Goal: Complete application form

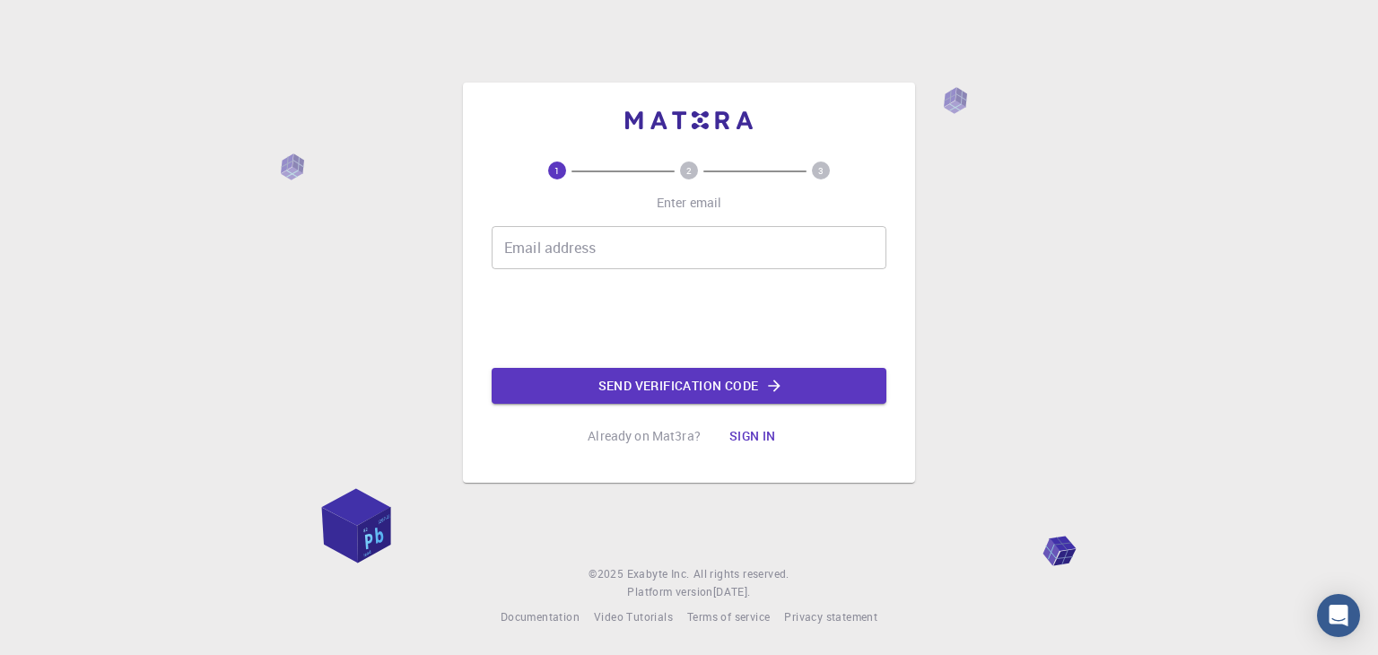
click at [603, 253] on input "Email address" at bounding box center [689, 247] width 395 height 43
click at [690, 381] on button "Send verification code" at bounding box center [689, 386] width 395 height 36
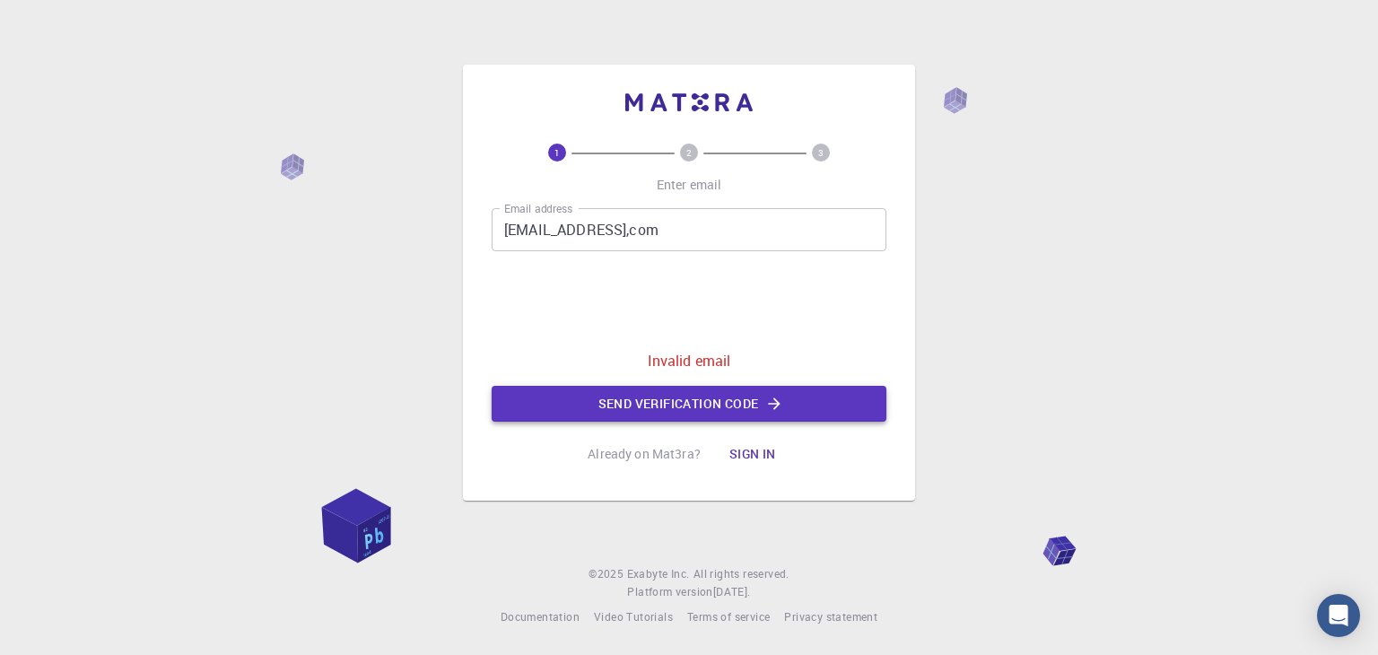
click at [724, 404] on button "Send verification code" at bounding box center [689, 404] width 395 height 36
drag, startPoint x: 635, startPoint y: 234, endPoint x: 675, endPoint y: 230, distance: 39.7
click at [635, 235] on input "[EMAIL_ADDRESS],com" at bounding box center [689, 229] width 395 height 43
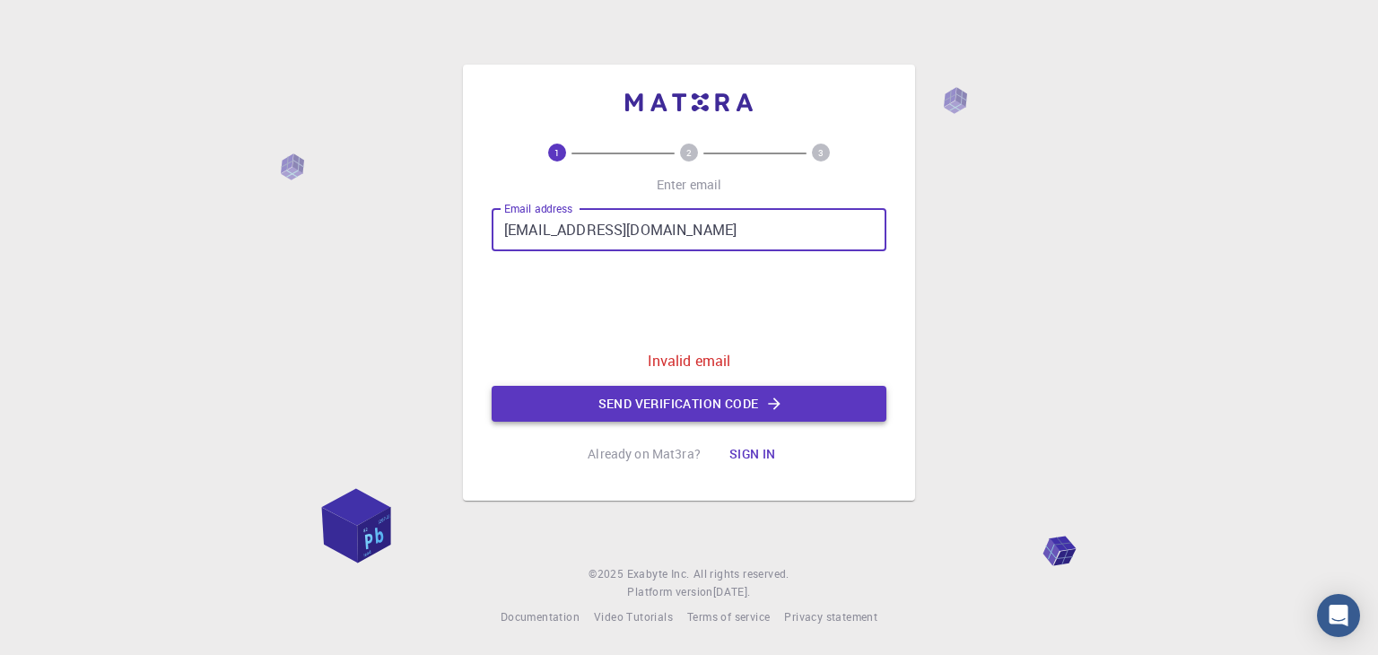
type input "[EMAIL_ADDRESS][DOMAIN_NAME]"
click at [800, 399] on button "Send verification code" at bounding box center [689, 404] width 395 height 36
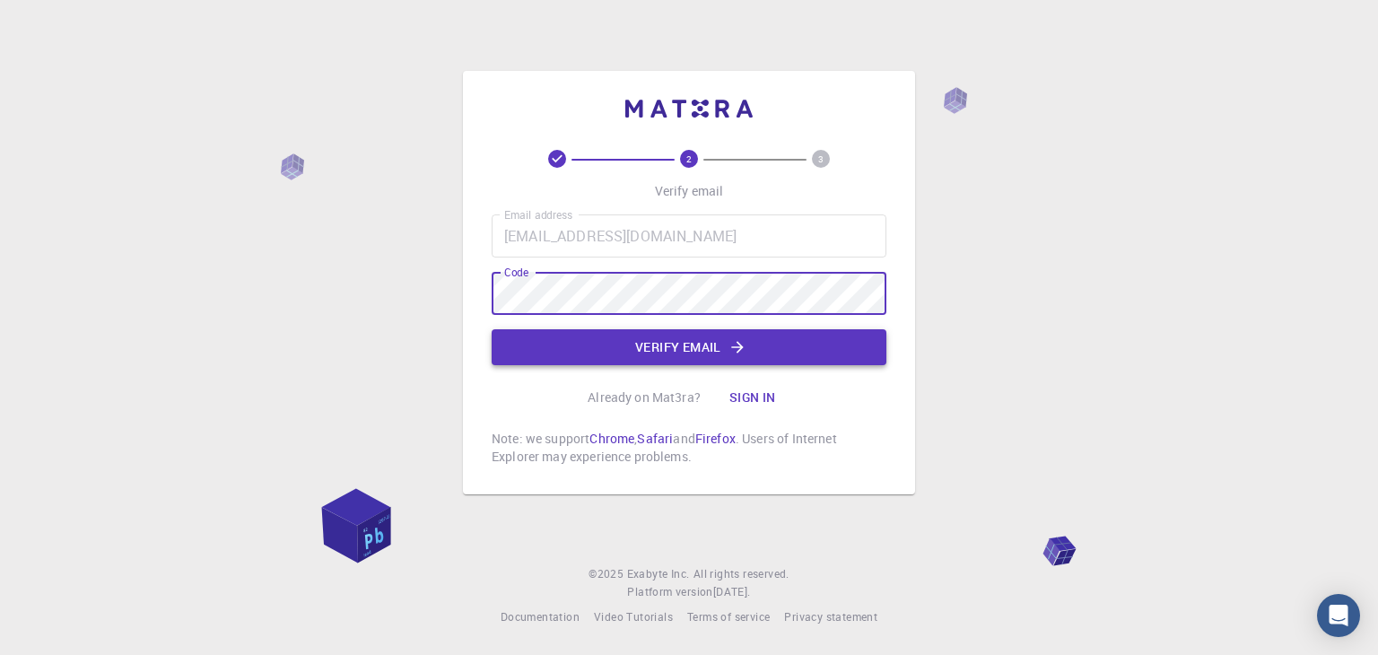
click at [741, 353] on icon "button" at bounding box center [738, 347] width 18 height 18
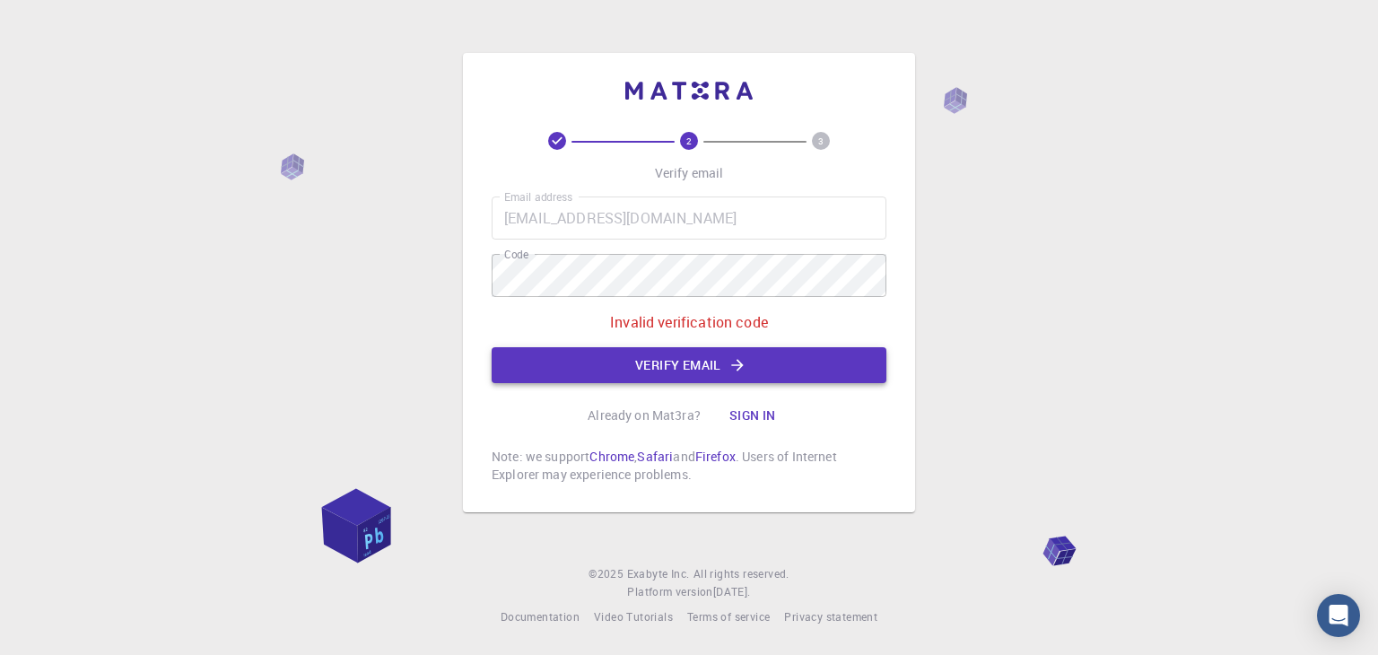
click at [741, 352] on button "Verify email" at bounding box center [689, 365] width 395 height 36
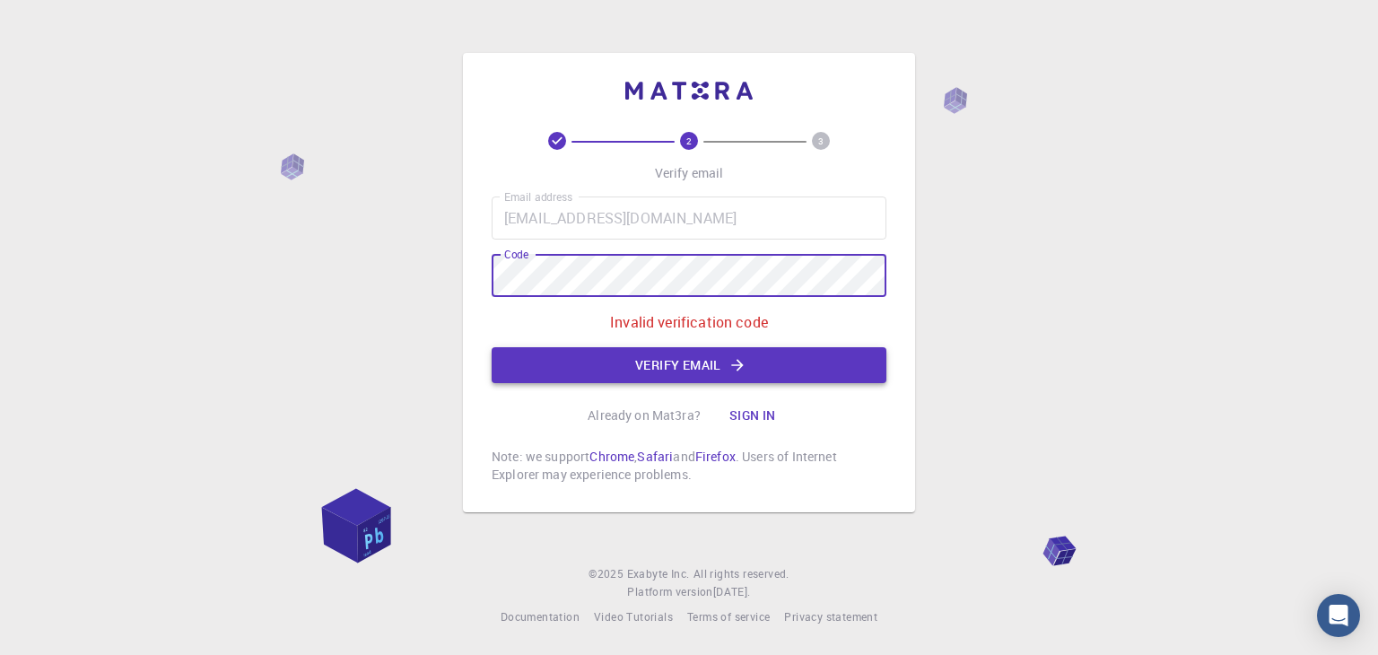
click at [739, 368] on icon "button" at bounding box center [737, 365] width 12 height 12
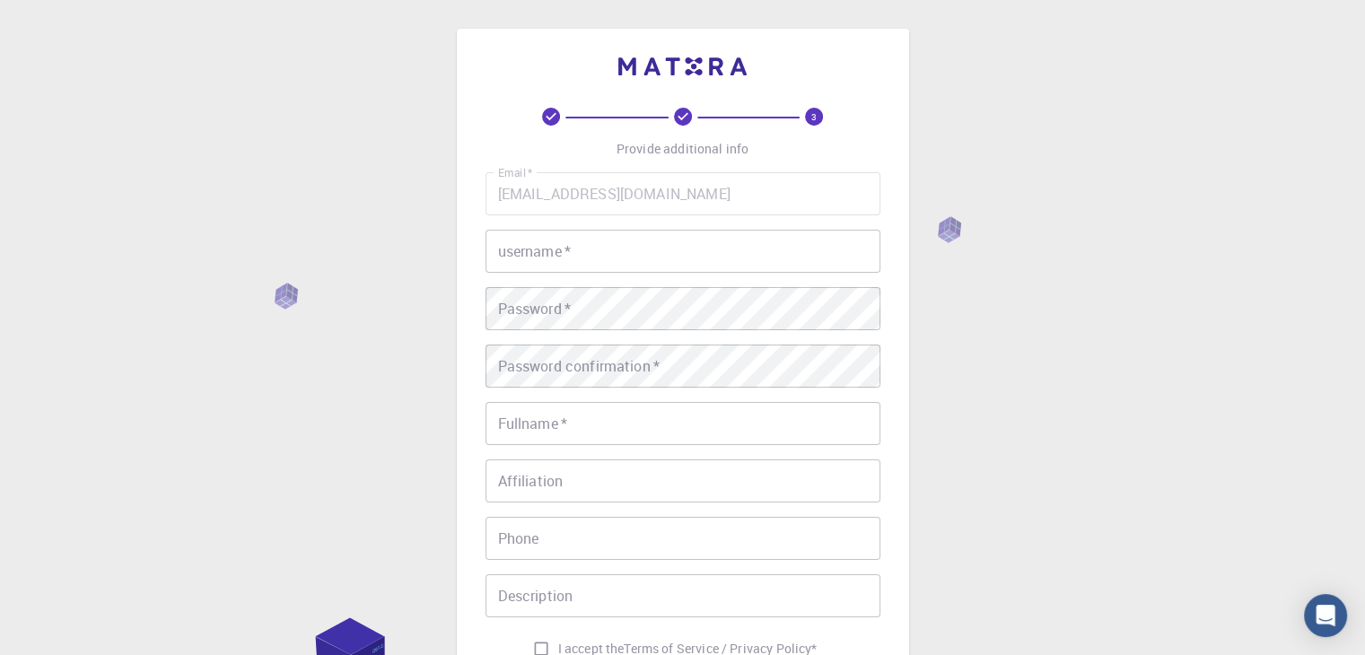
click at [601, 258] on input "username   *" at bounding box center [682, 251] width 395 height 43
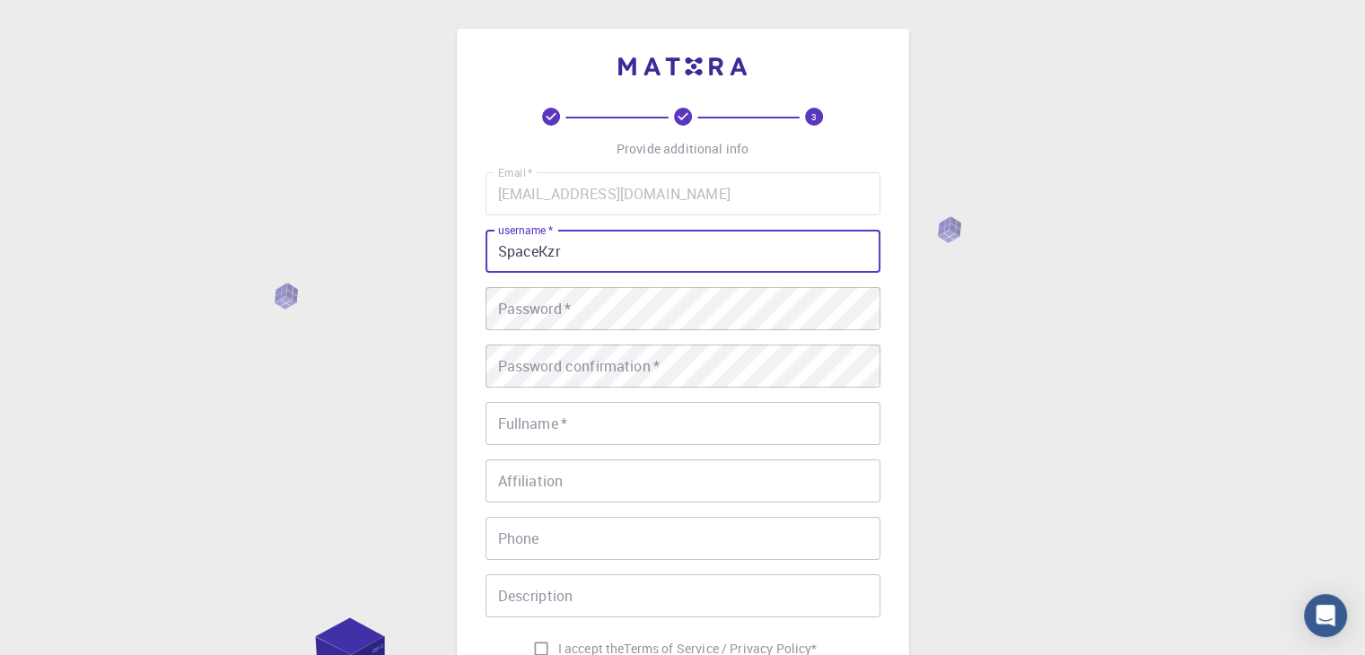
type input "SpaceKzr"
click at [555, 304] on div "Password   * Password   *" at bounding box center [682, 308] width 395 height 43
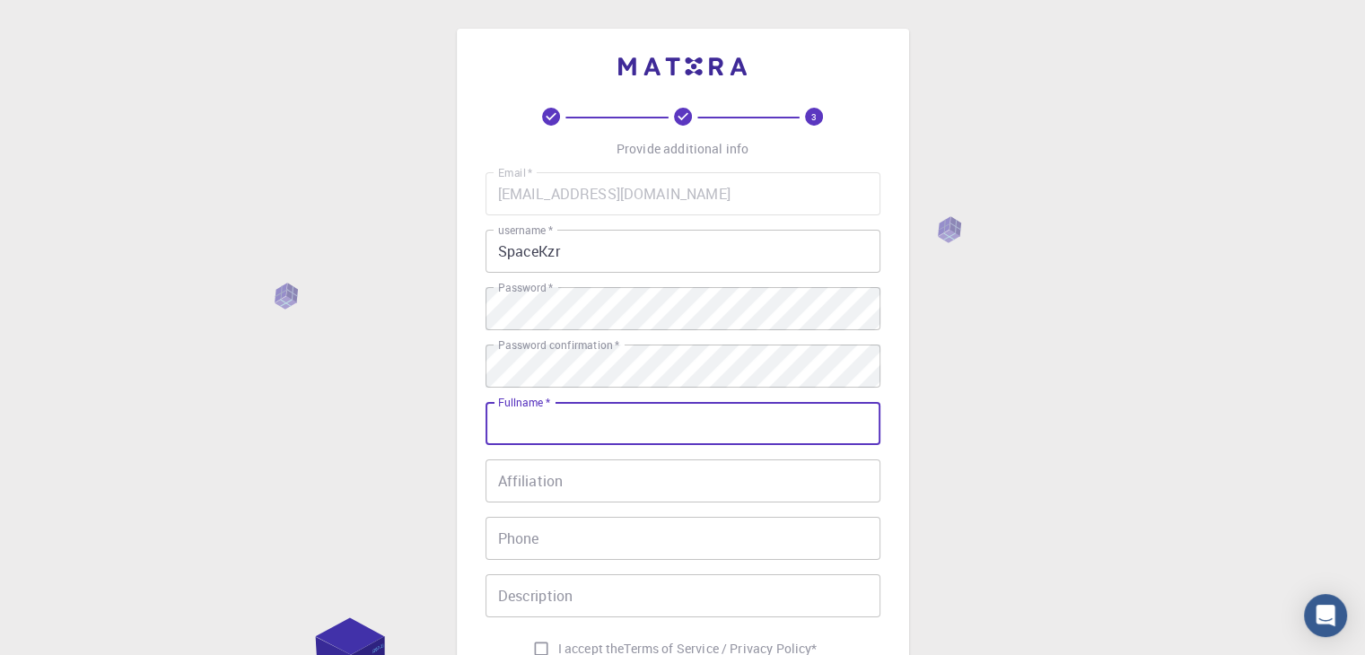
click at [589, 413] on input "Fullname   *" at bounding box center [682, 423] width 395 height 43
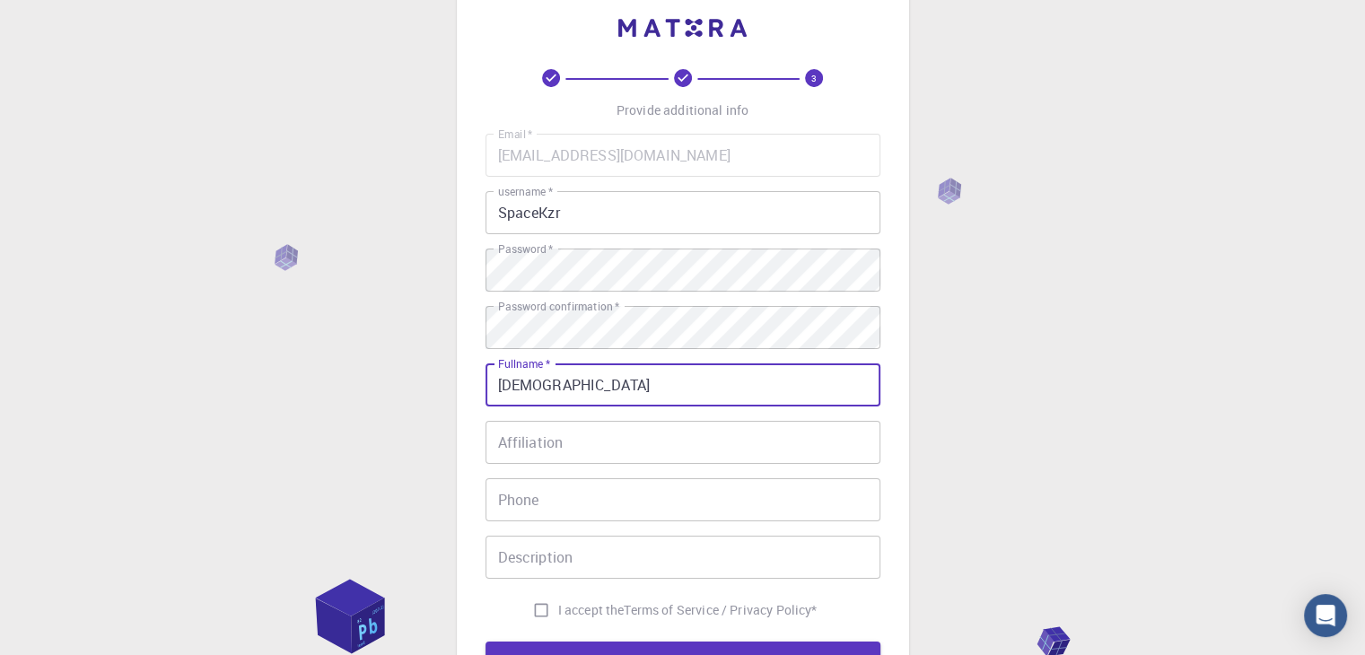
scroll to position [90, 0]
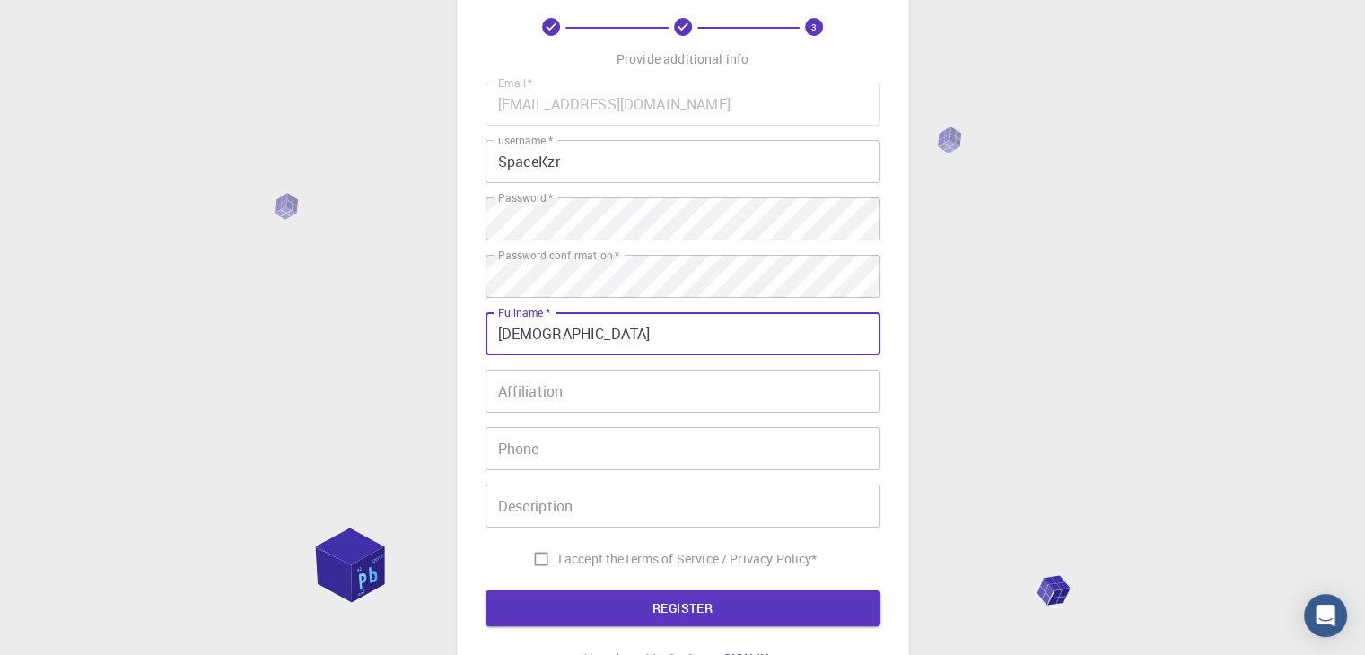
type input "[DEMOGRAPHIC_DATA]"
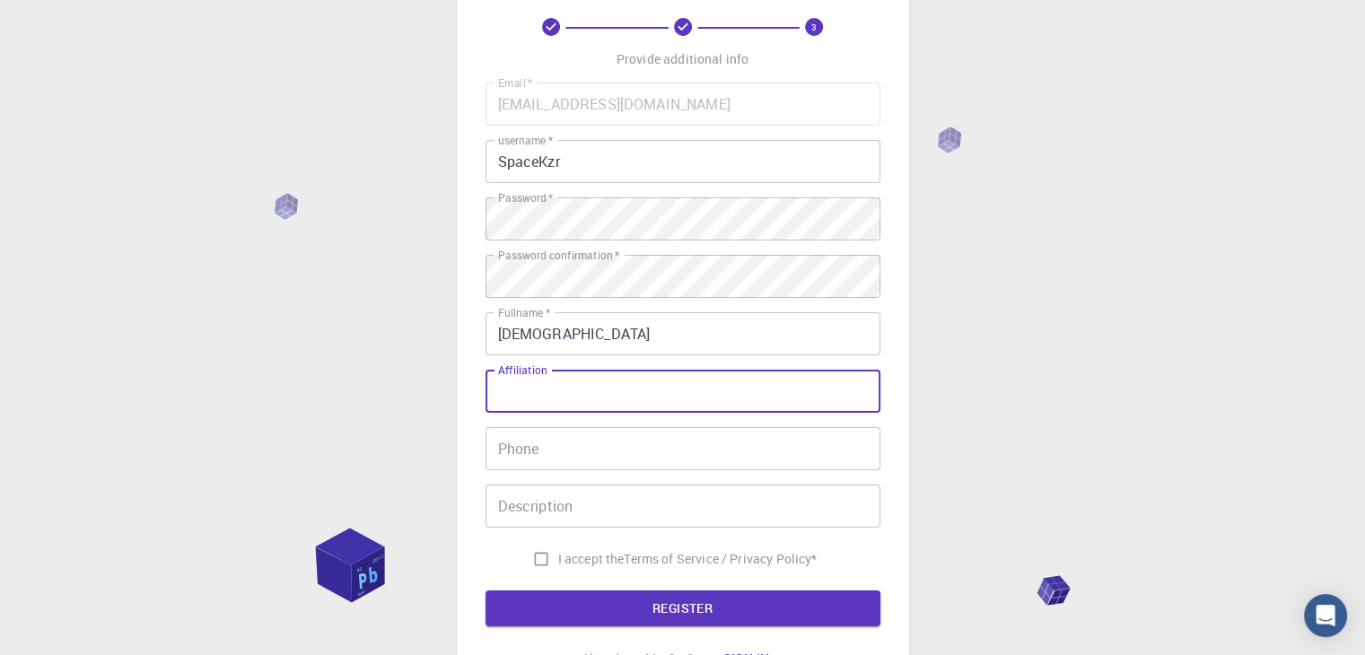
click at [574, 392] on input "Affiliation" at bounding box center [682, 391] width 395 height 43
drag, startPoint x: 546, startPoint y: 372, endPoint x: 502, endPoint y: 372, distance: 44.9
click at [502, 372] on div "Affiliation Affiliation" at bounding box center [682, 391] width 395 height 43
click at [530, 450] on input "Phone" at bounding box center [682, 448] width 395 height 43
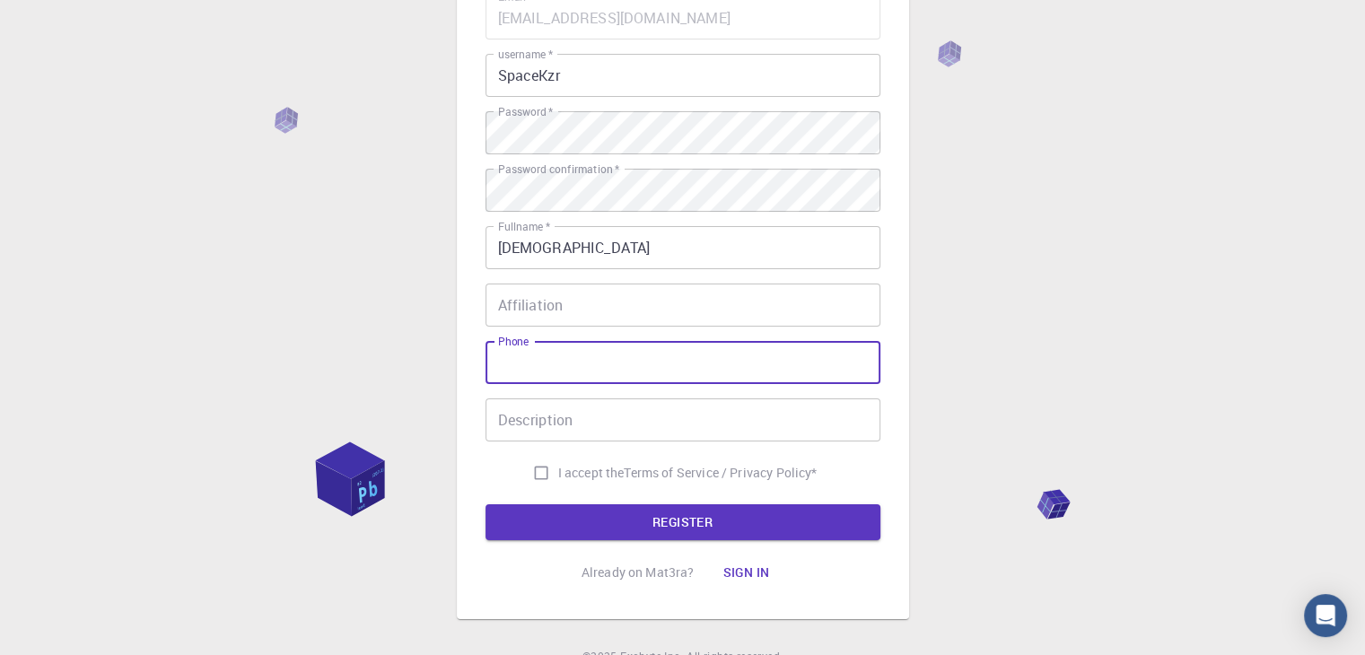
scroll to position [179, 0]
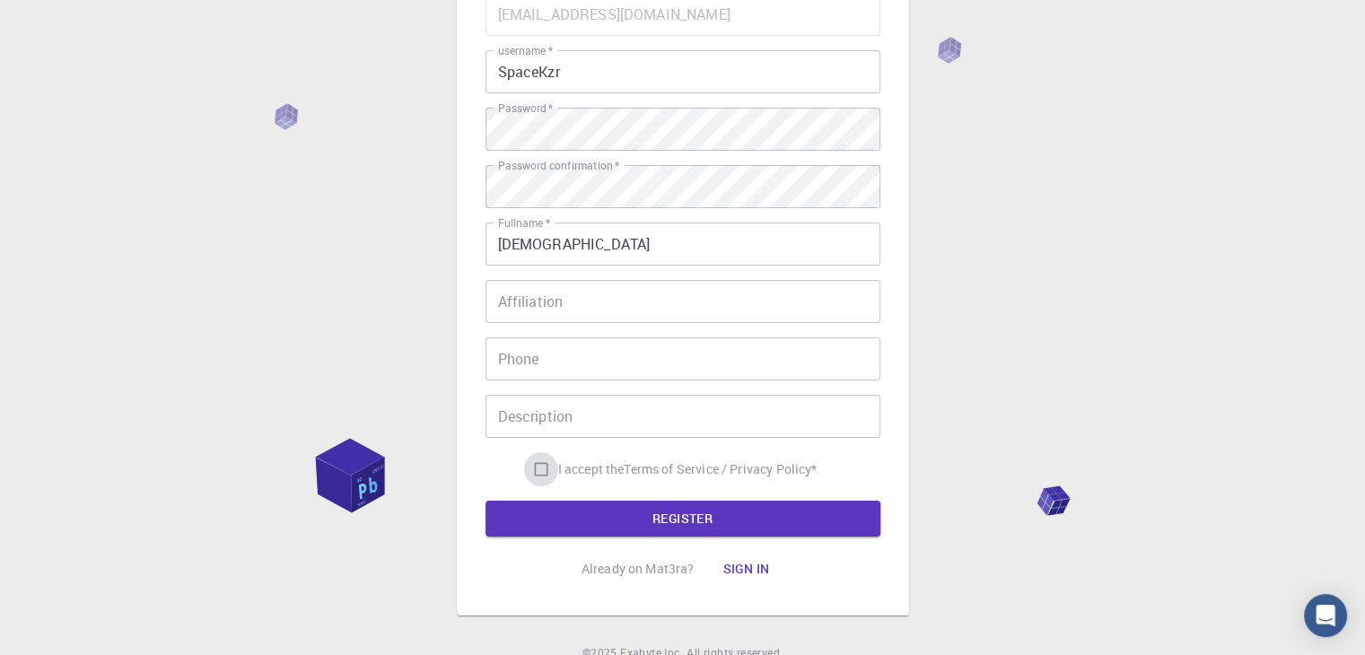
click at [541, 466] on input "I accept the Terms of Service / Privacy Policy *" at bounding box center [541, 469] width 34 height 34
checkbox input "true"
click at [556, 371] on input "Phone" at bounding box center [682, 358] width 395 height 43
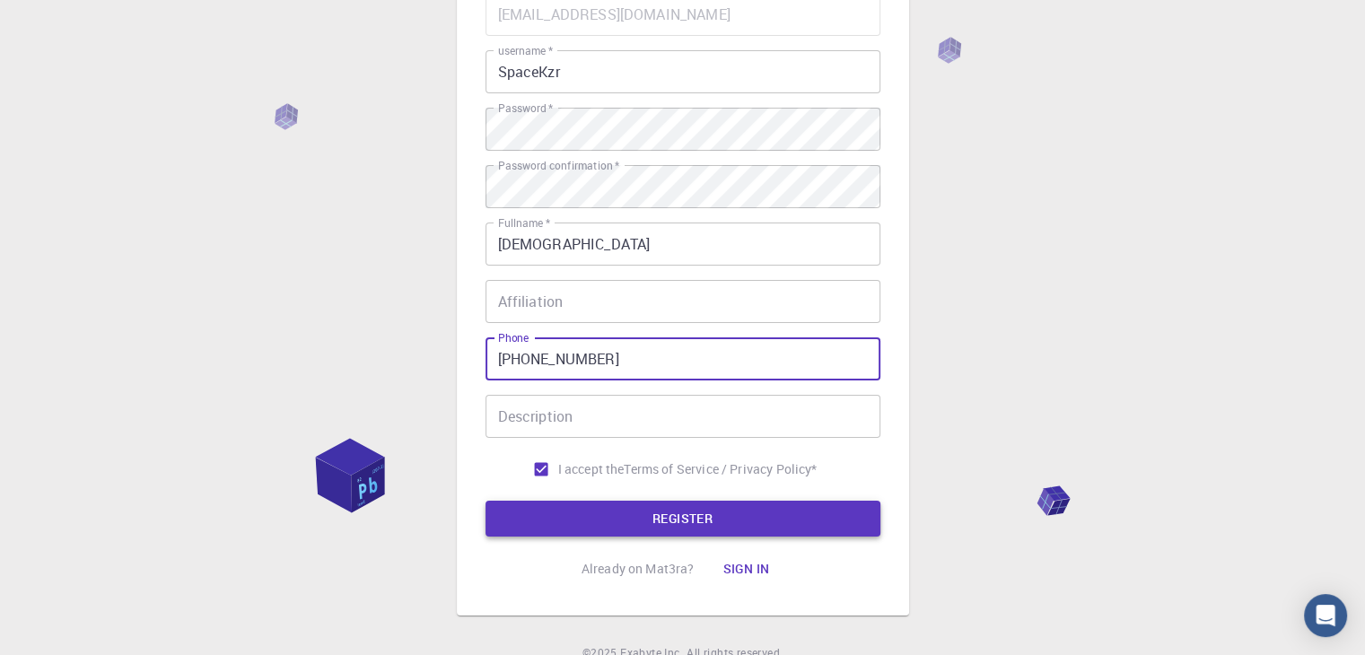
type input "[PHONE_NUMBER]"
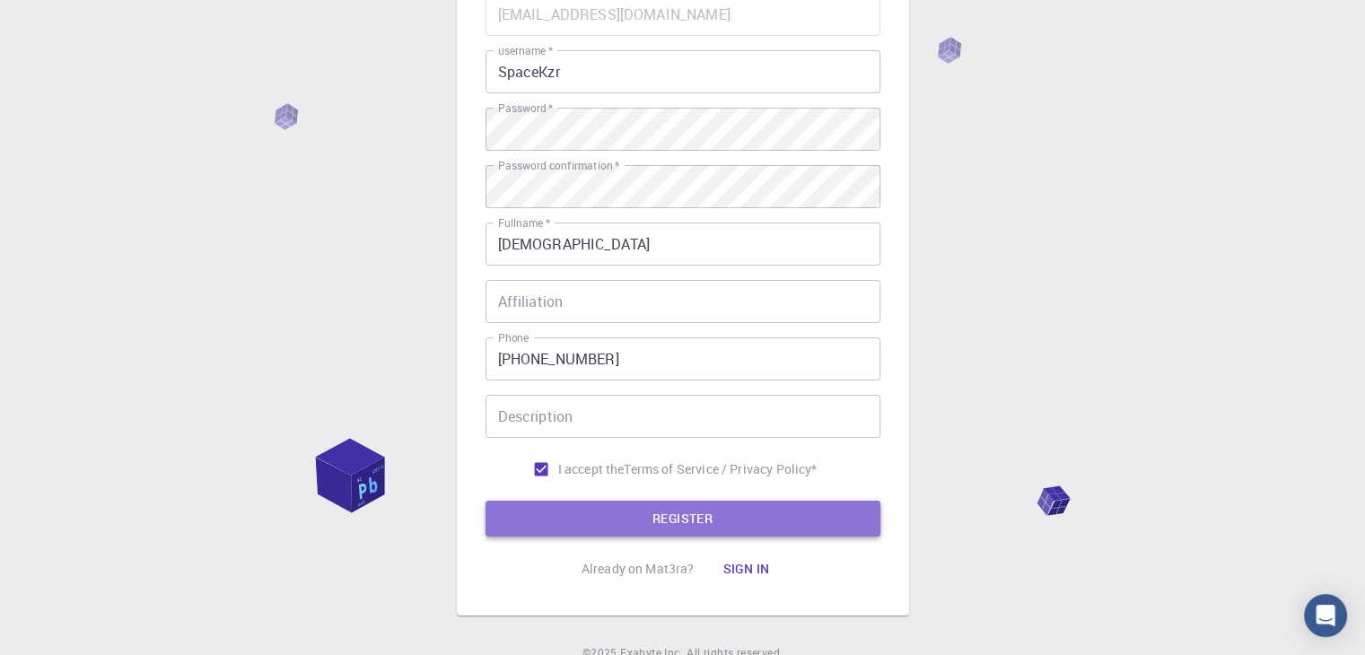
click at [609, 509] on button "REGISTER" at bounding box center [682, 519] width 395 height 36
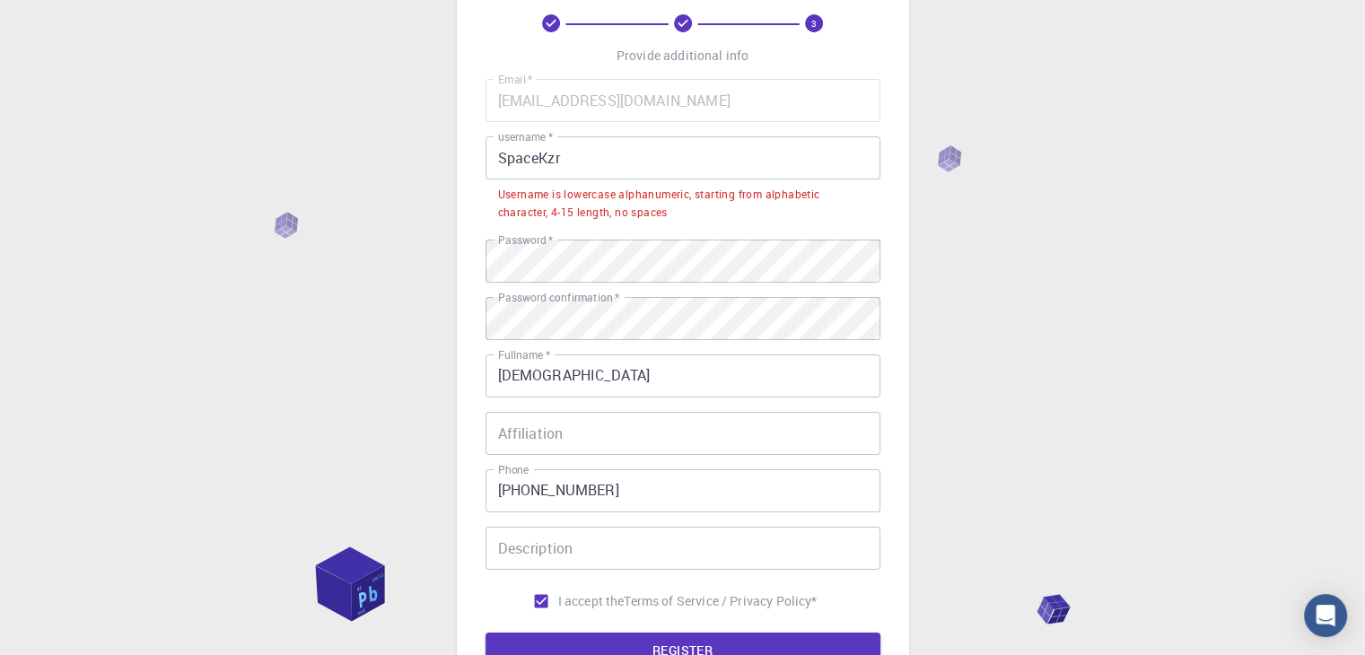
scroll to position [90, 0]
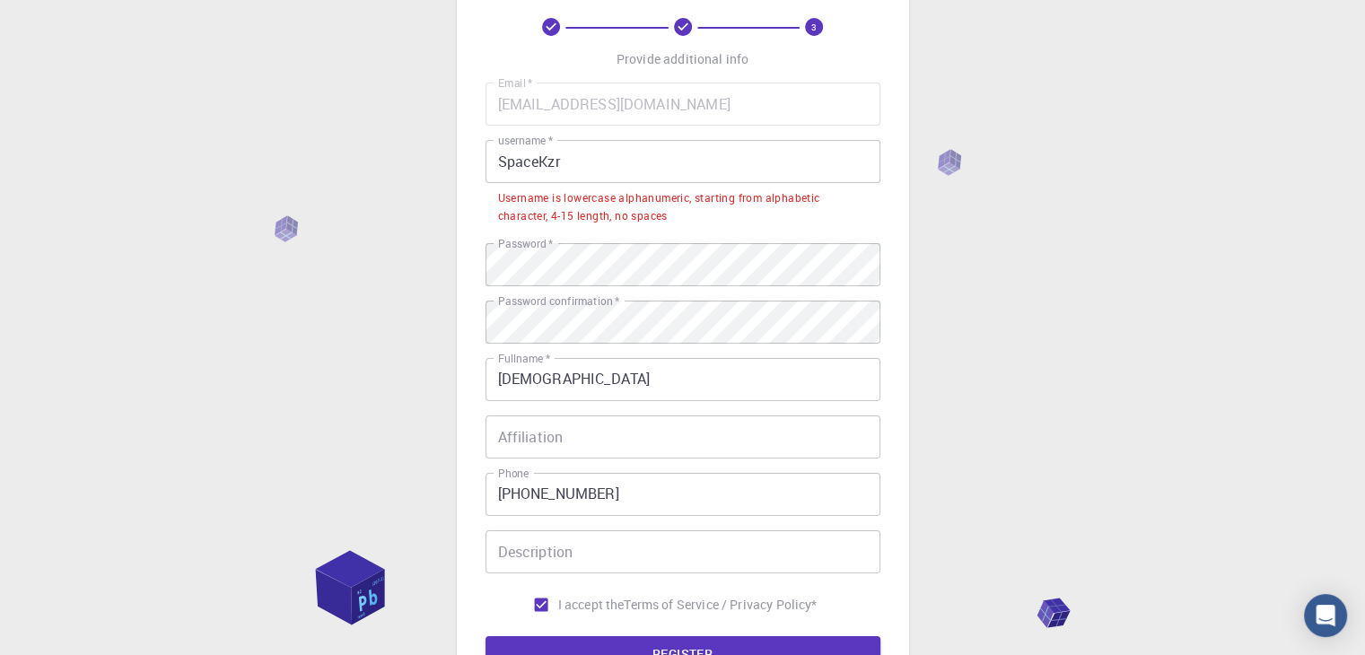
click at [505, 163] on input "SpaceKzr" at bounding box center [682, 161] width 395 height 43
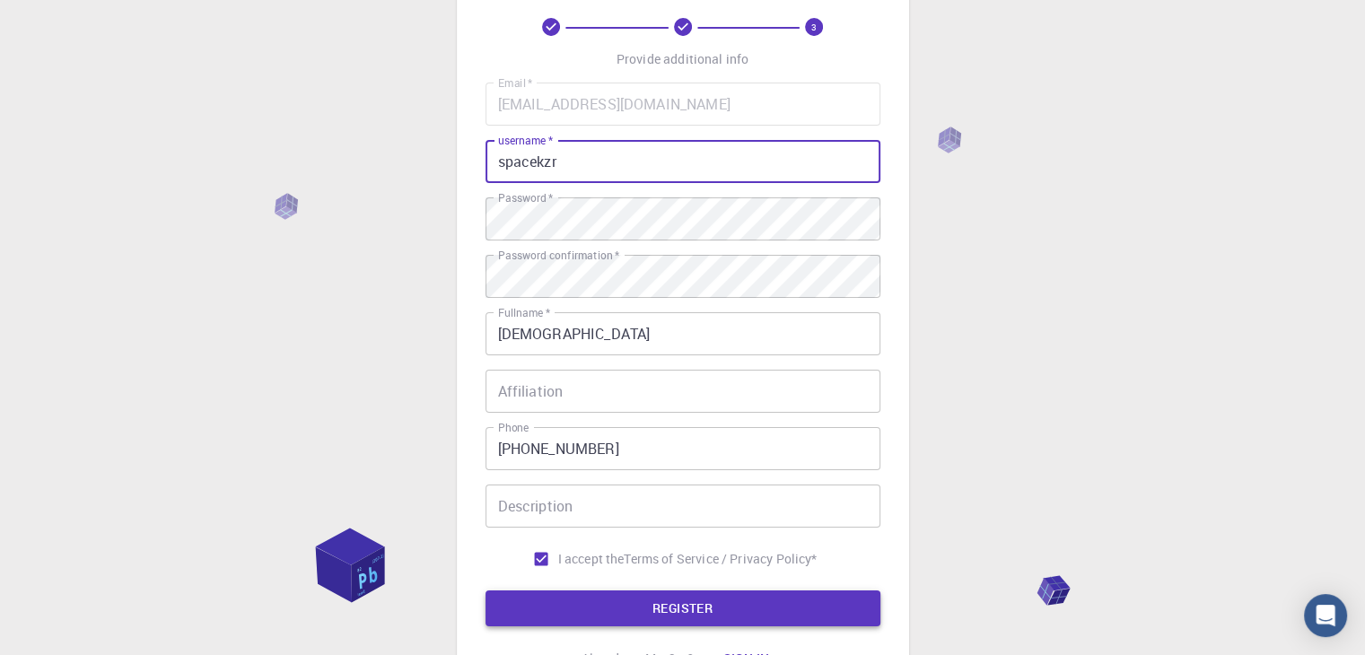
type input "spacekzr"
click at [747, 615] on button "REGISTER" at bounding box center [682, 608] width 395 height 36
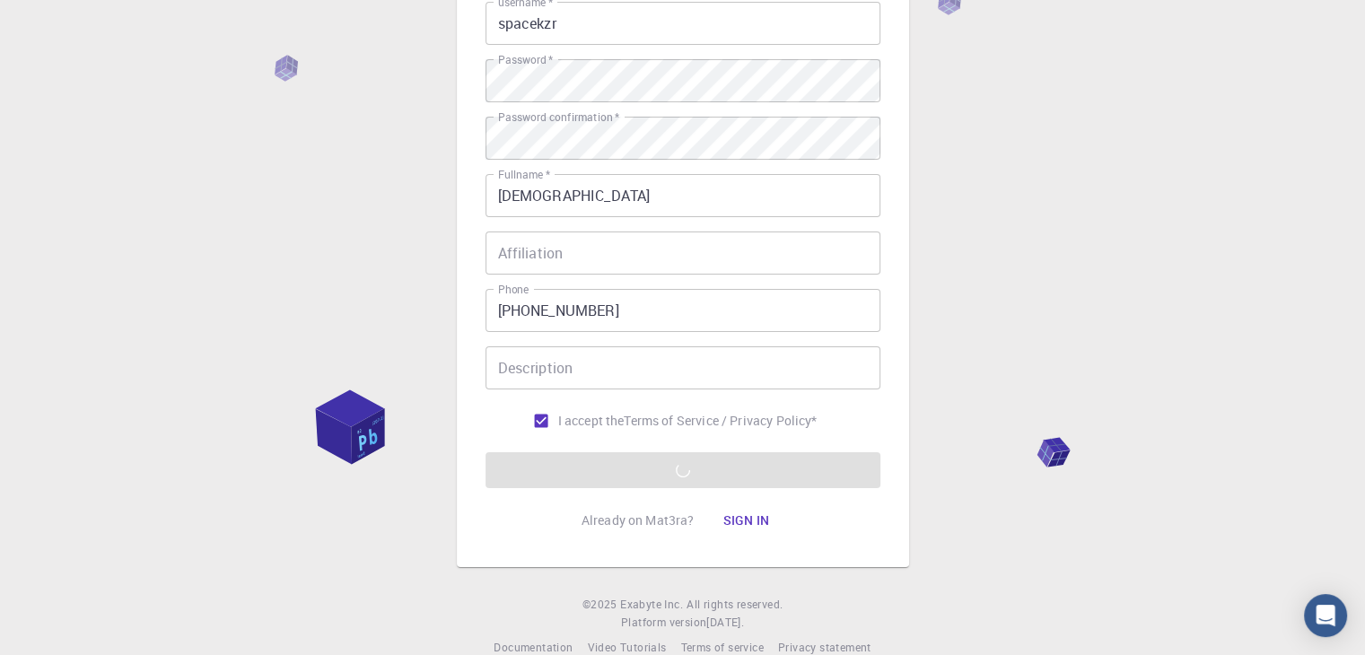
scroll to position [258, 0]
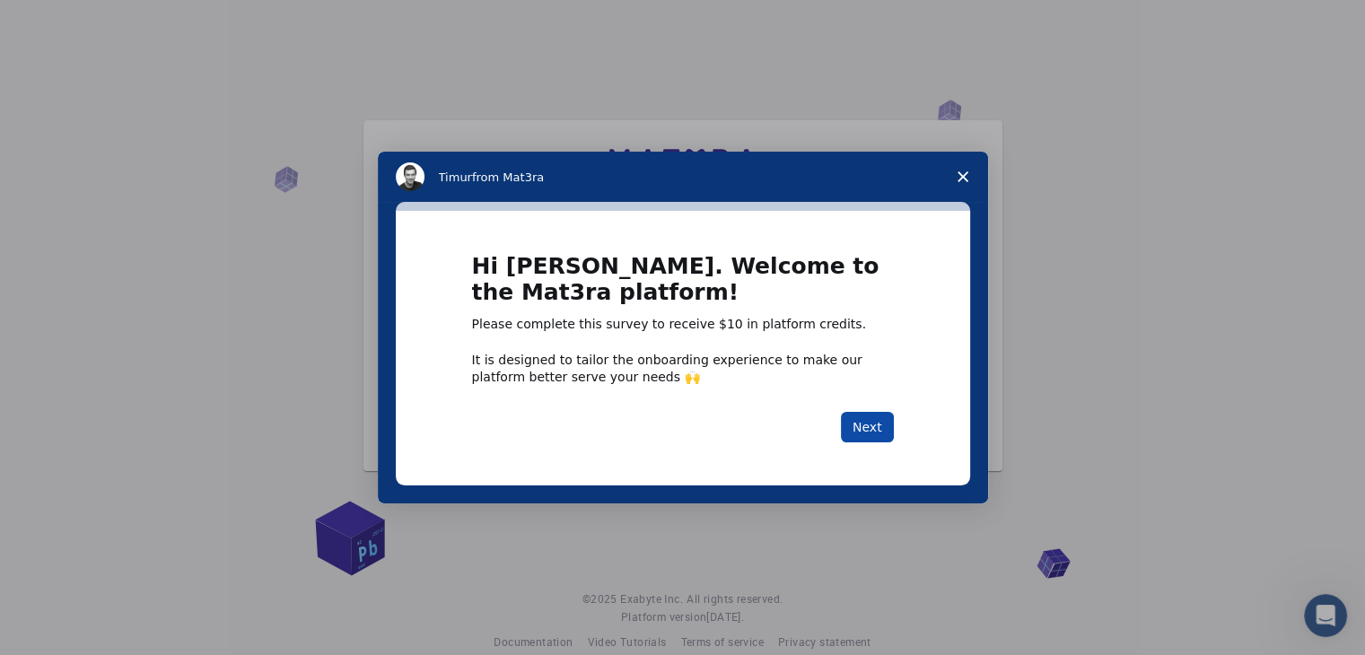
click at [872, 435] on button "Next" at bounding box center [867, 427] width 53 height 31
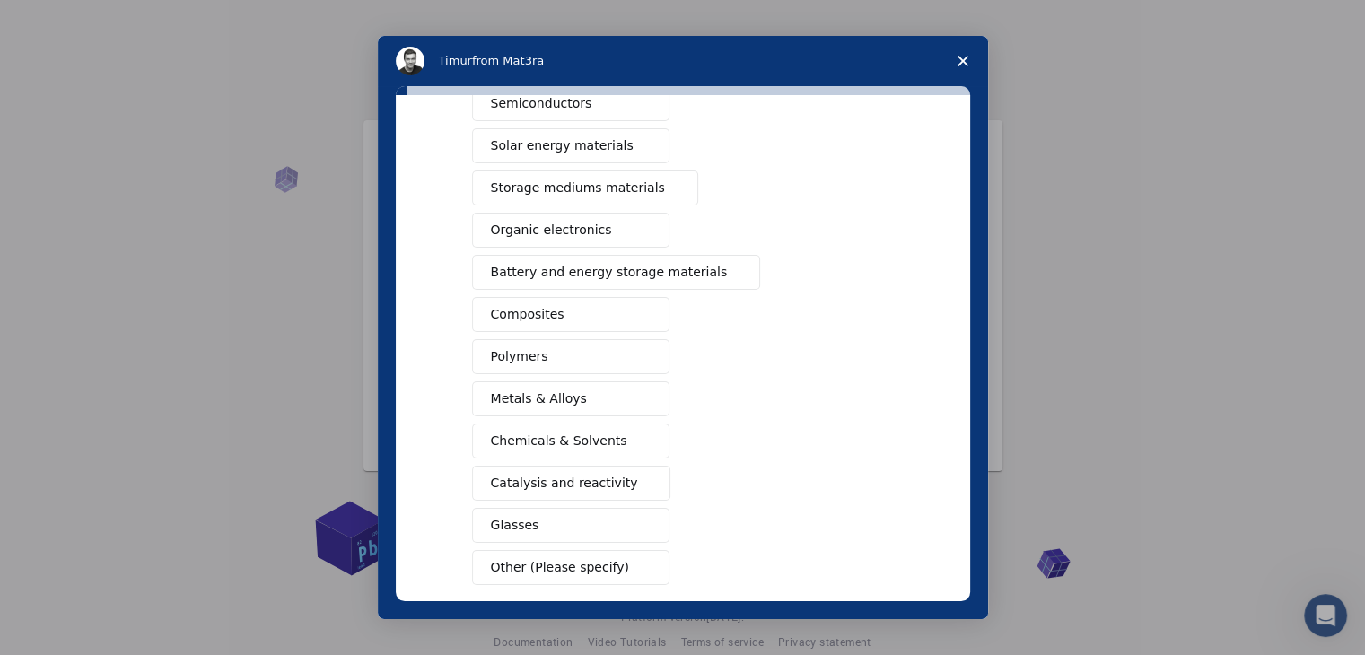
scroll to position [179, 0]
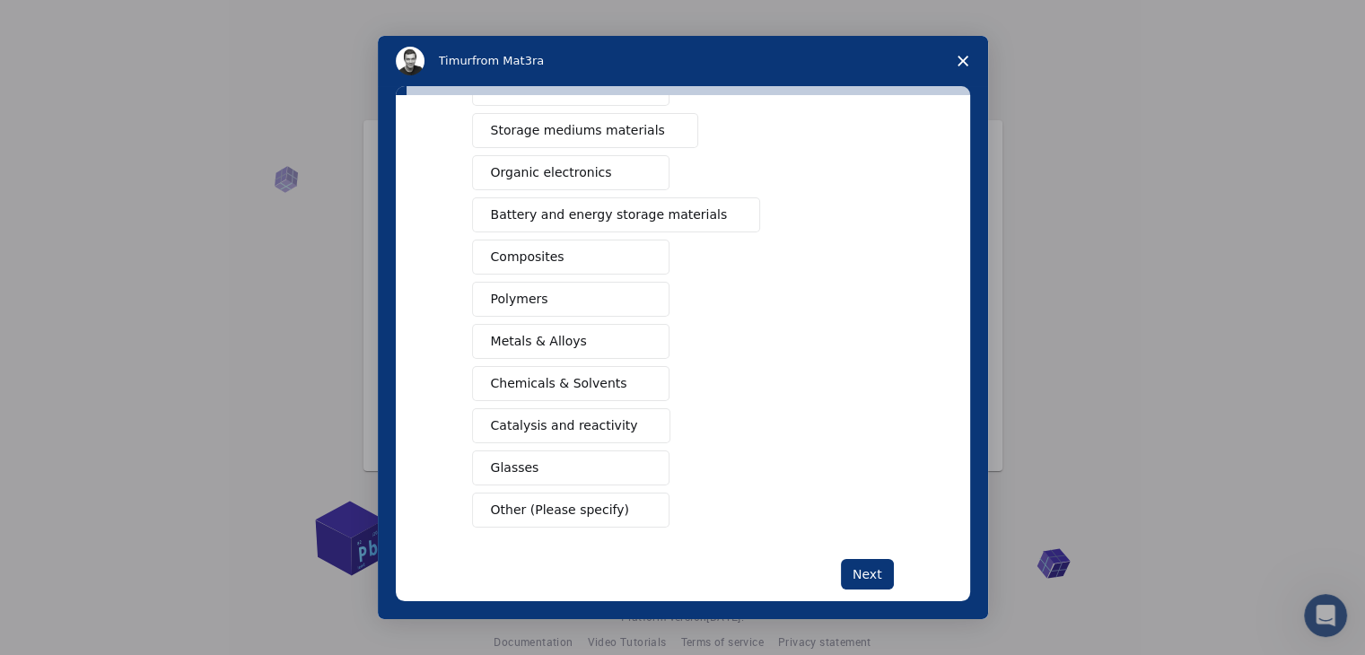
click at [588, 342] on button "Metals & Alloys" at bounding box center [570, 341] width 197 height 35
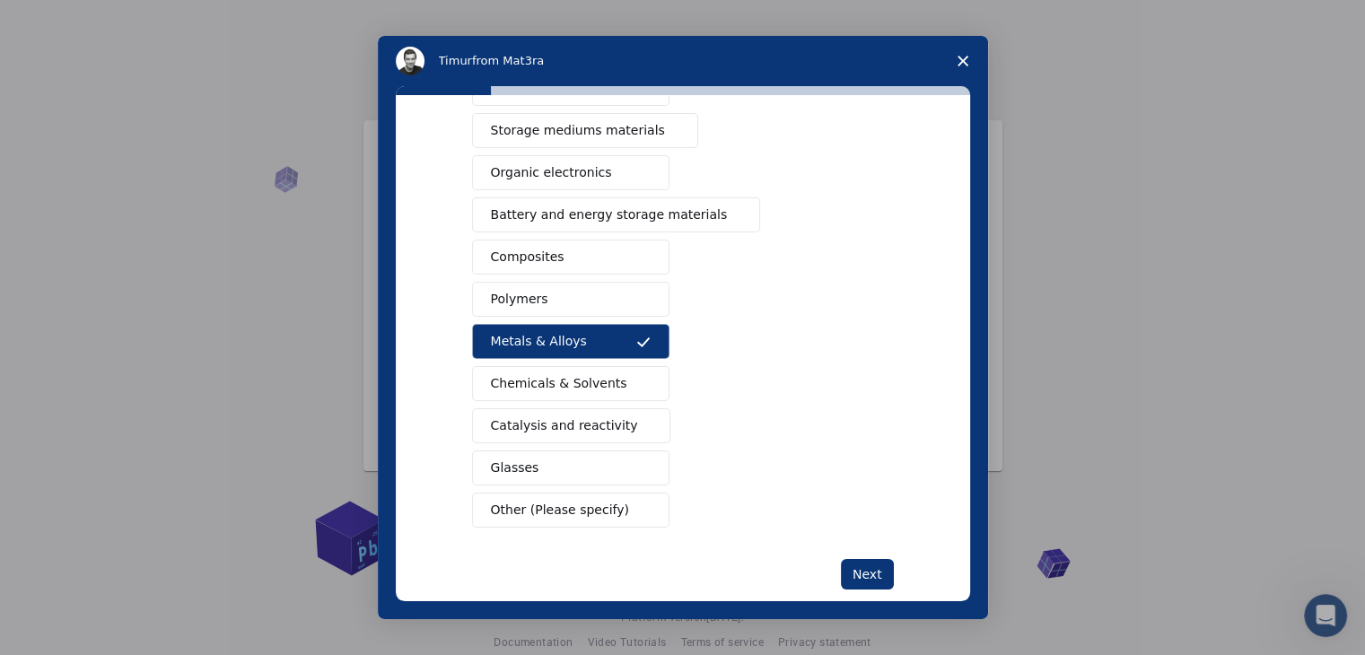
click at [637, 244] on button "Composites" at bounding box center [570, 257] width 197 height 35
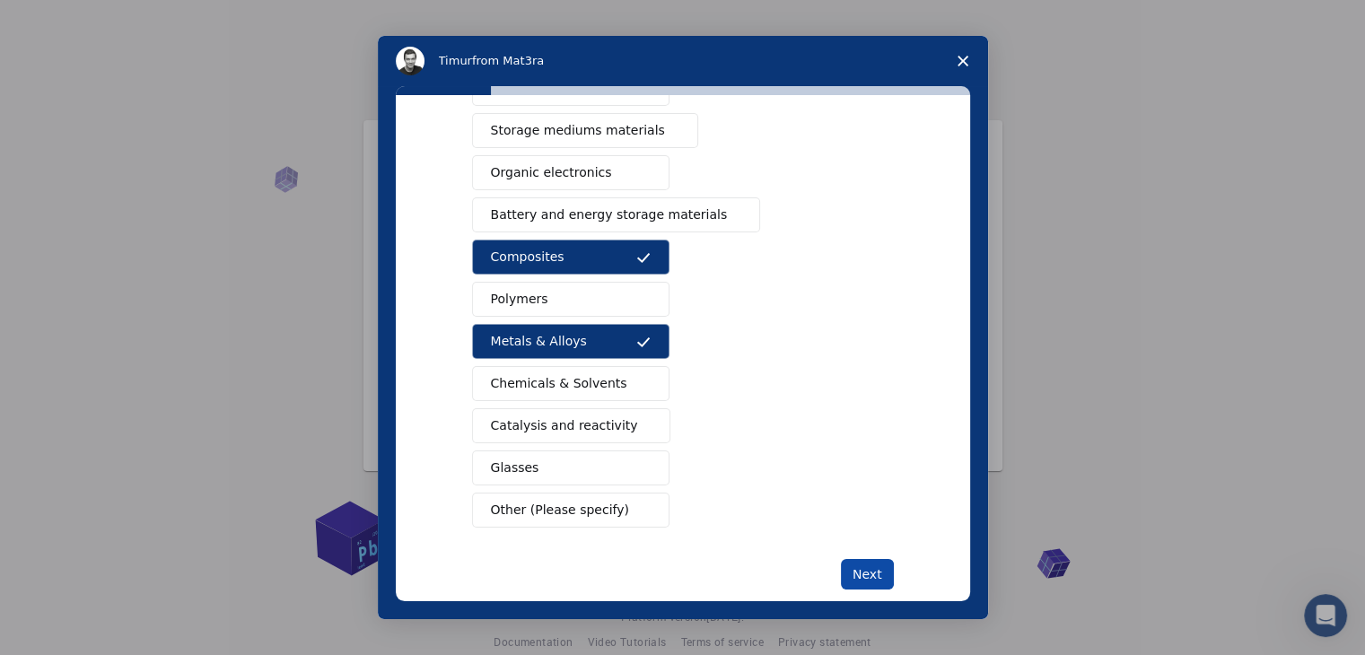
click at [857, 567] on button "Next" at bounding box center [867, 574] width 53 height 31
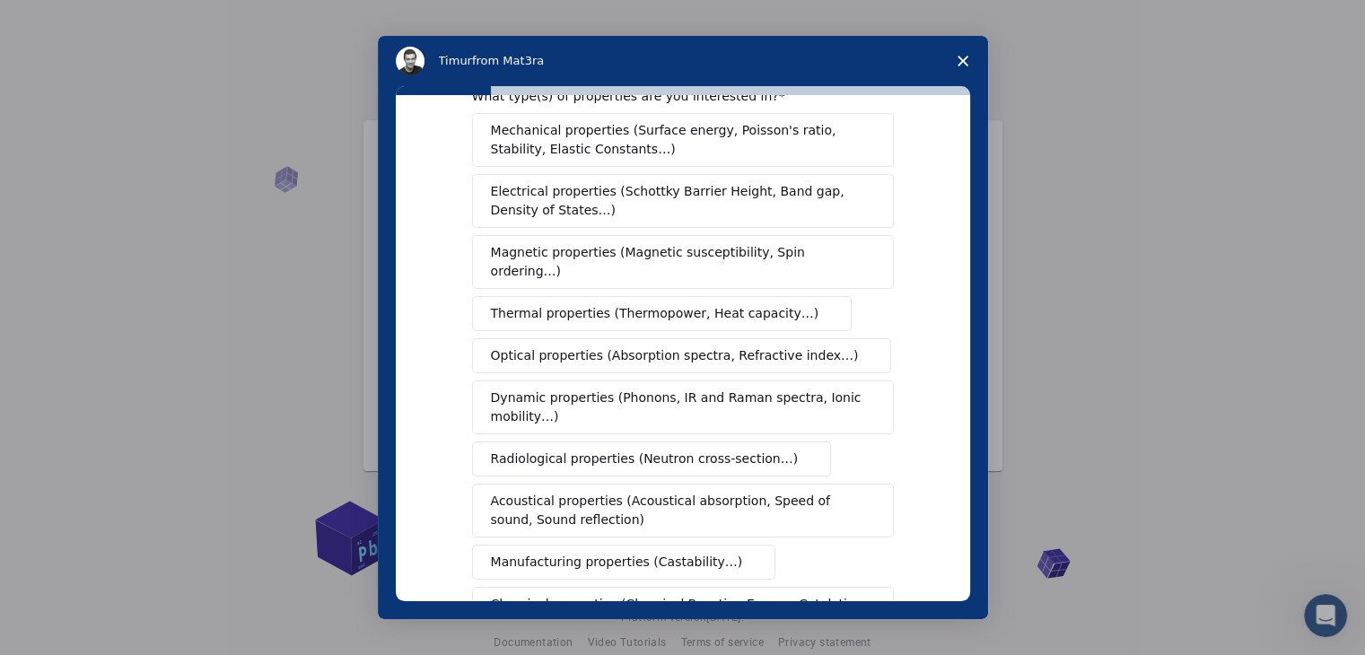
scroll to position [0, 0]
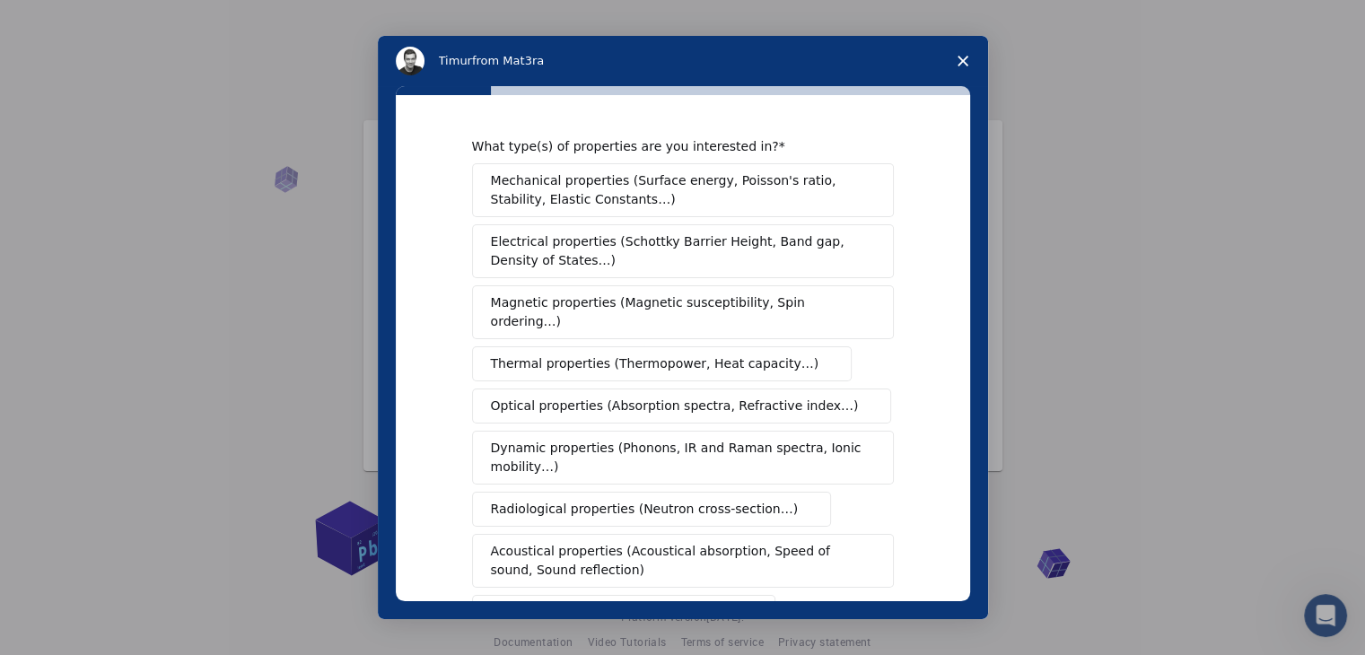
click at [578, 183] on span "Mechanical properties (Surface energy, Poisson's ratio, Stability, Elastic Cons…" at bounding box center [678, 190] width 374 height 38
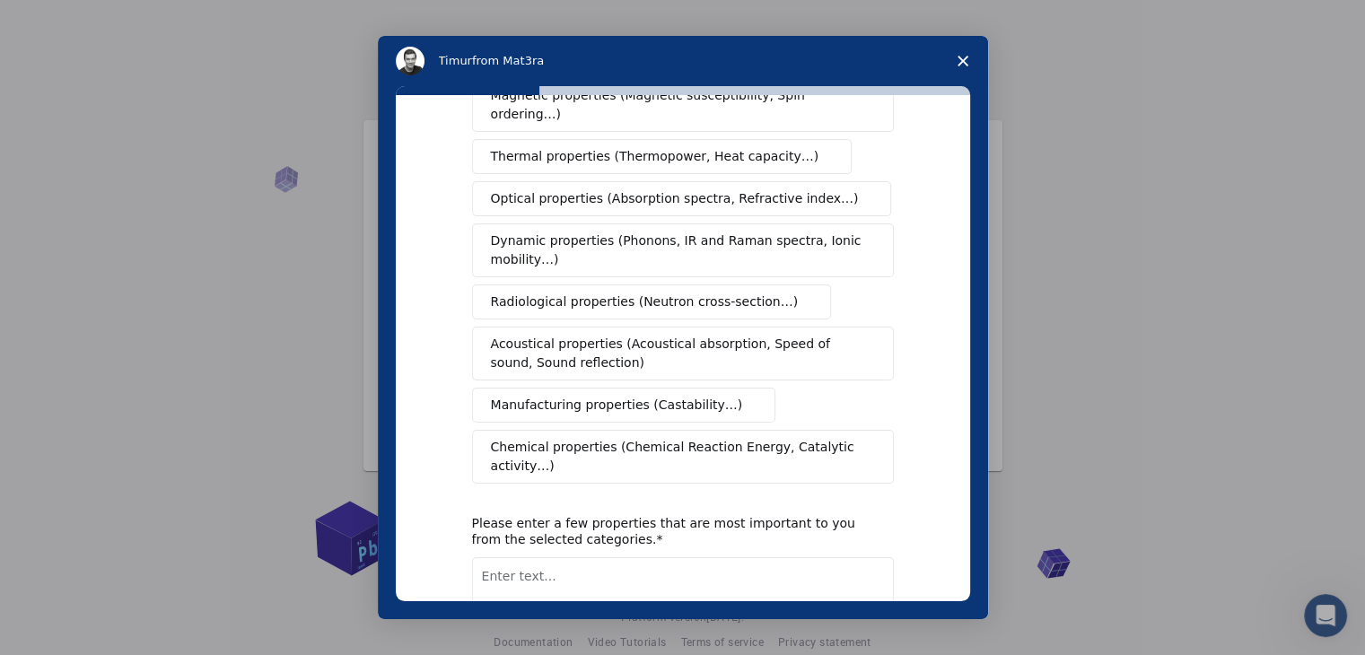
scroll to position [300, 0]
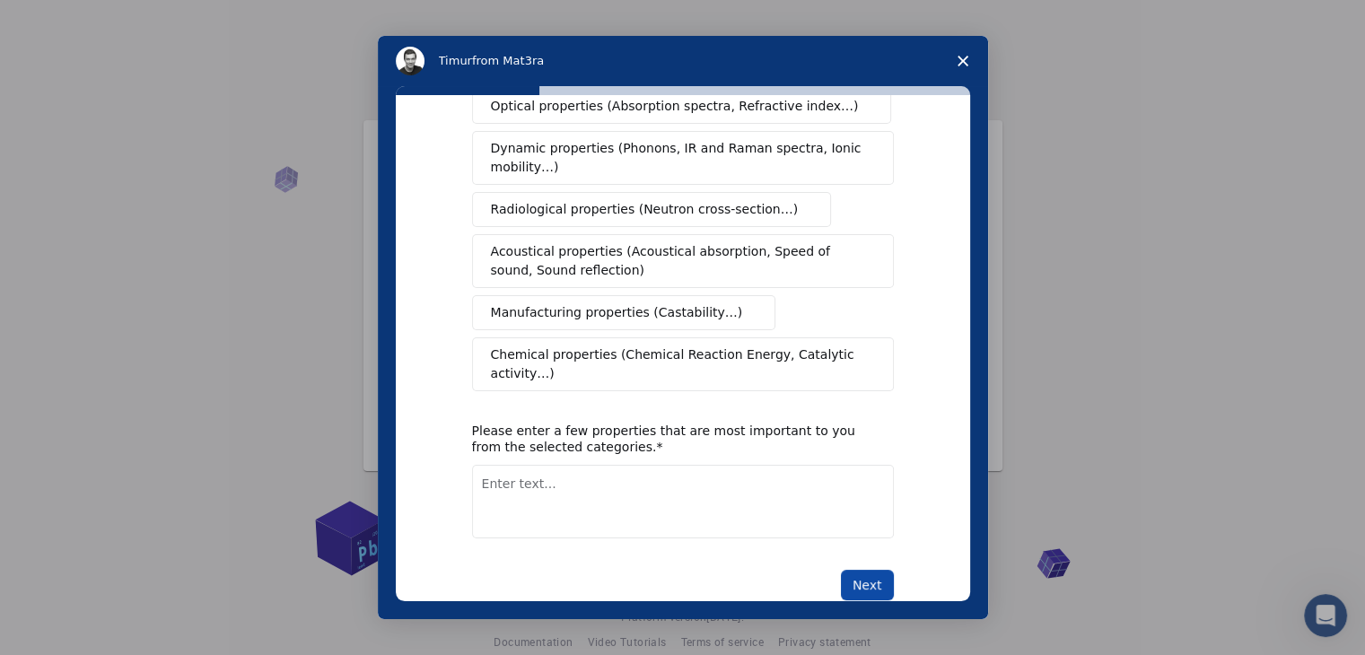
click at [870, 570] on button "Next" at bounding box center [867, 585] width 53 height 31
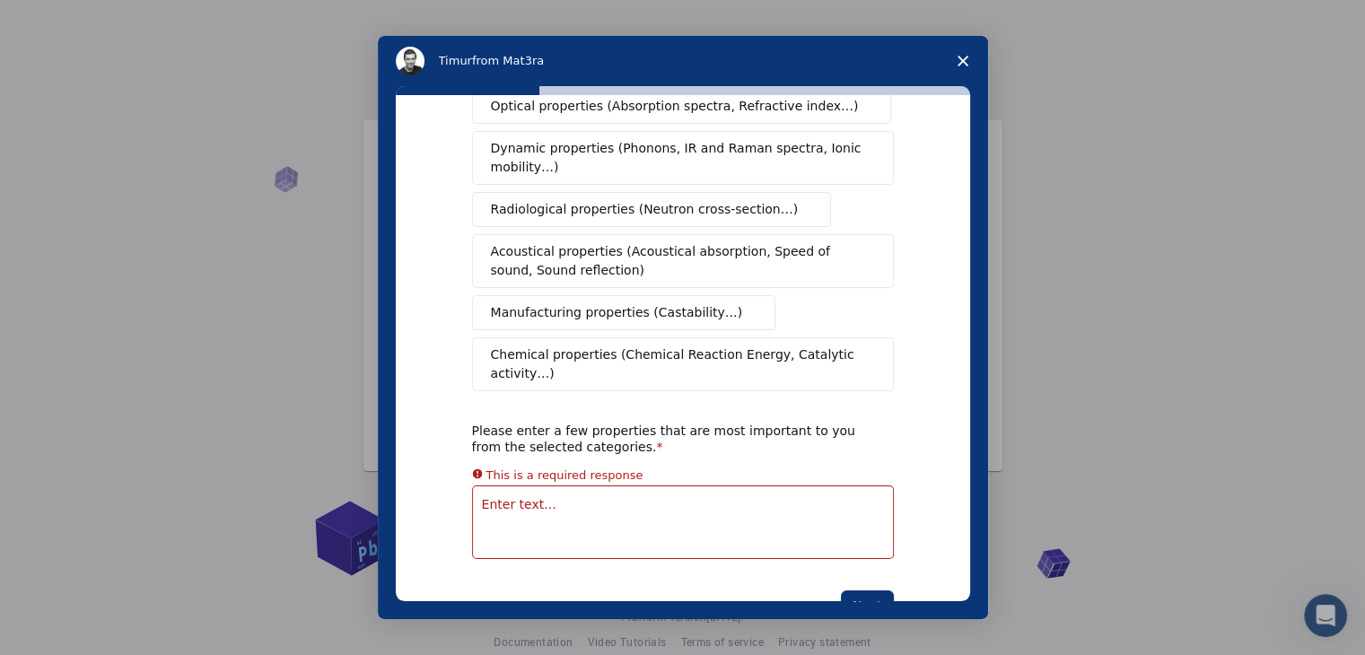
click at [508, 465] on div "This is a required response" at bounding box center [683, 476] width 422 height 22
click at [520, 485] on textarea "Enter text..." at bounding box center [683, 522] width 422 height 74
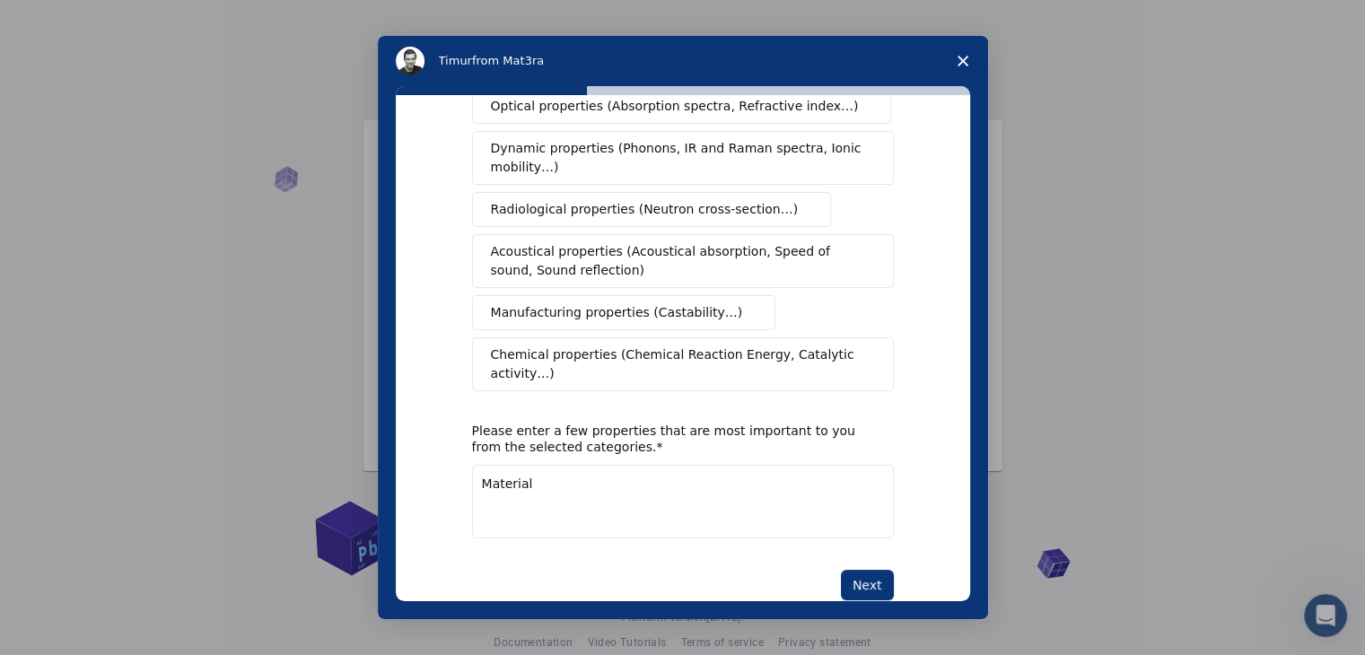
click at [628, 465] on textarea "Material" at bounding box center [683, 502] width 422 height 74
type textarea "Material stress test"
click at [879, 570] on button "Next" at bounding box center [867, 585] width 53 height 31
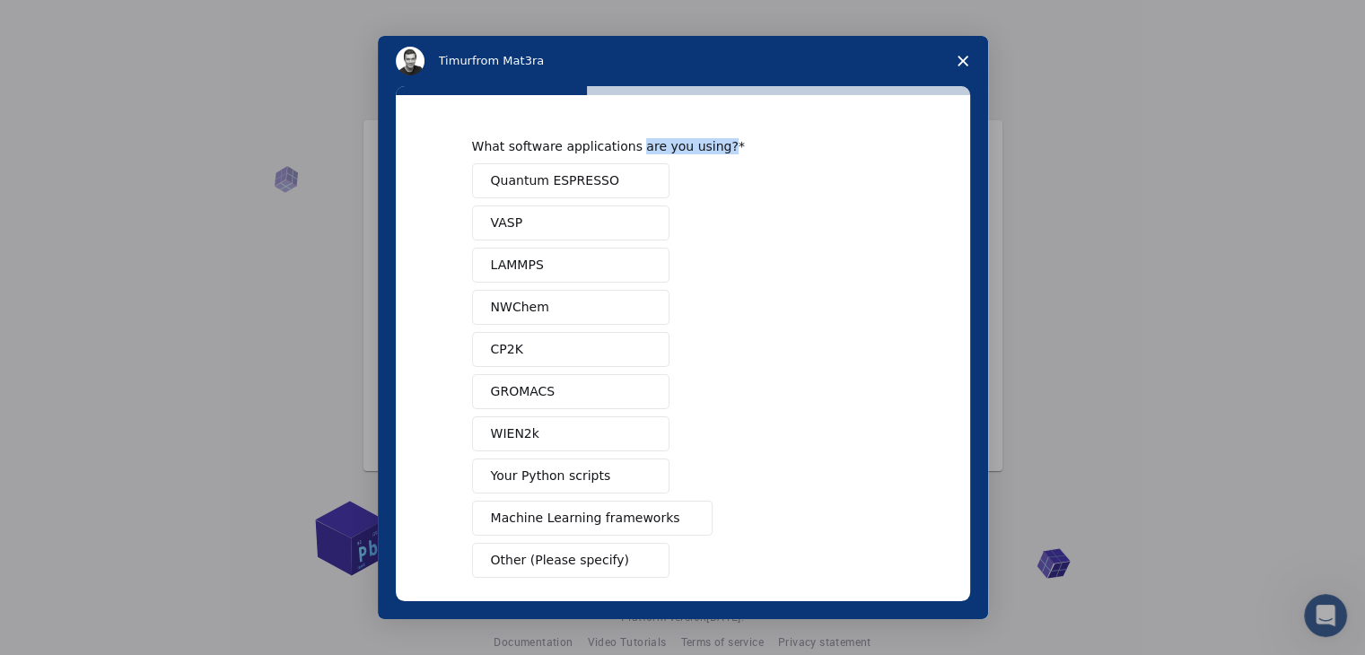
drag, startPoint x: 632, startPoint y: 144, endPoint x: 812, endPoint y: 144, distance: 180.4
click at [812, 144] on div "What software applications are you using?" at bounding box center [669, 146] width 395 height 16
drag, startPoint x: 528, startPoint y: 141, endPoint x: 714, endPoint y: 137, distance: 186.7
click at [714, 137] on div "What software applications are you using? Quantum ESPRESSO VASP LAMMPS NWChem C…" at bounding box center [683, 348] width 574 height 506
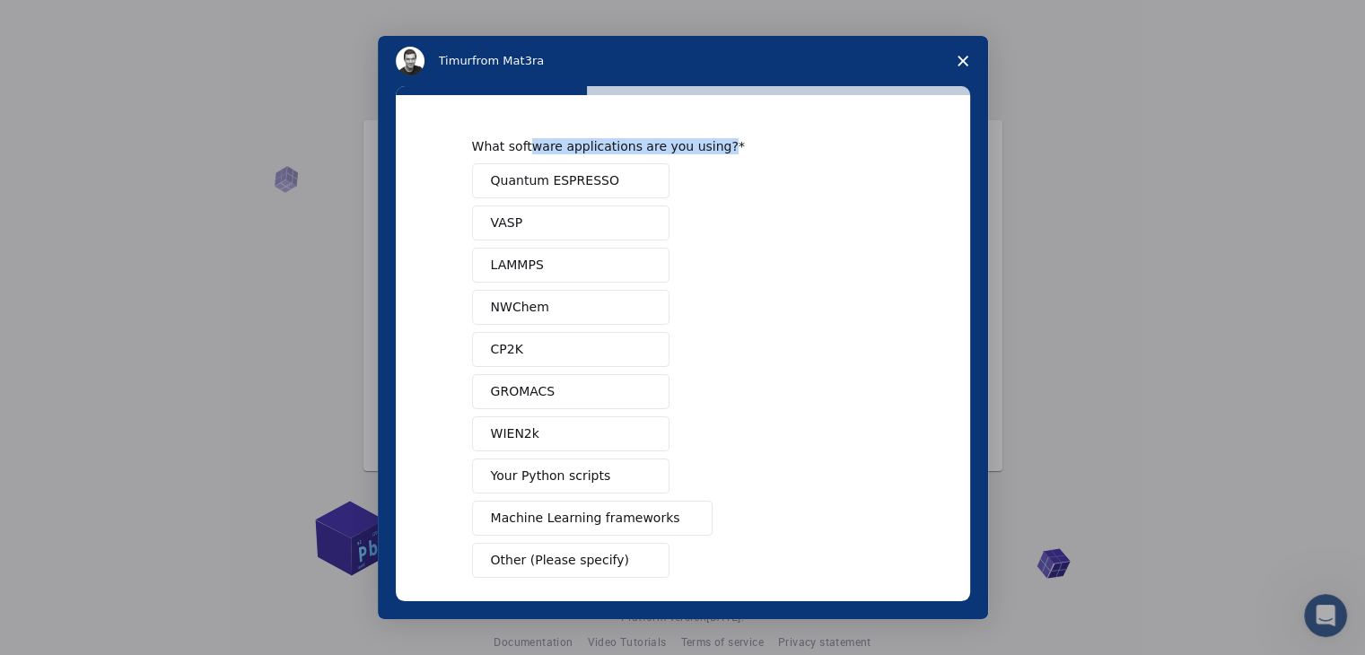
click at [714, 137] on div "What software applications are you using? Quantum ESPRESSO VASP LAMMPS NWChem C…" at bounding box center [683, 348] width 574 height 506
click at [598, 556] on span "Other (Please specify)" at bounding box center [560, 560] width 138 height 19
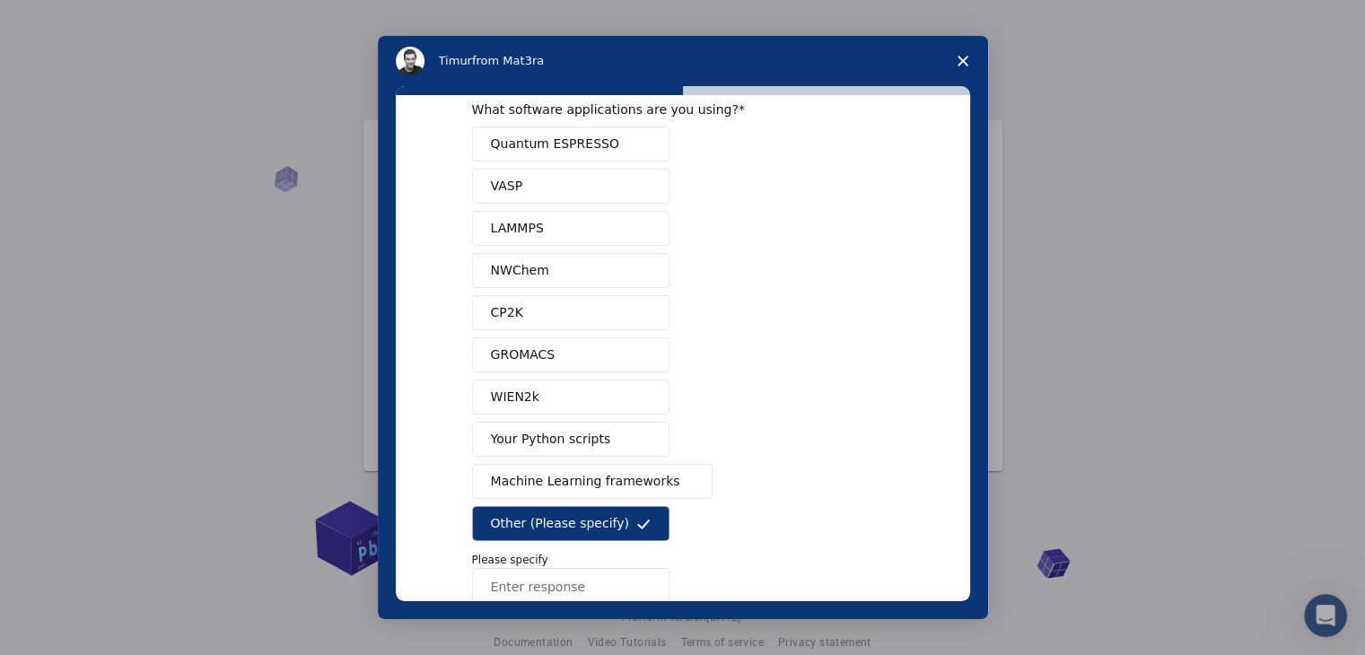
scroll to position [141, 0]
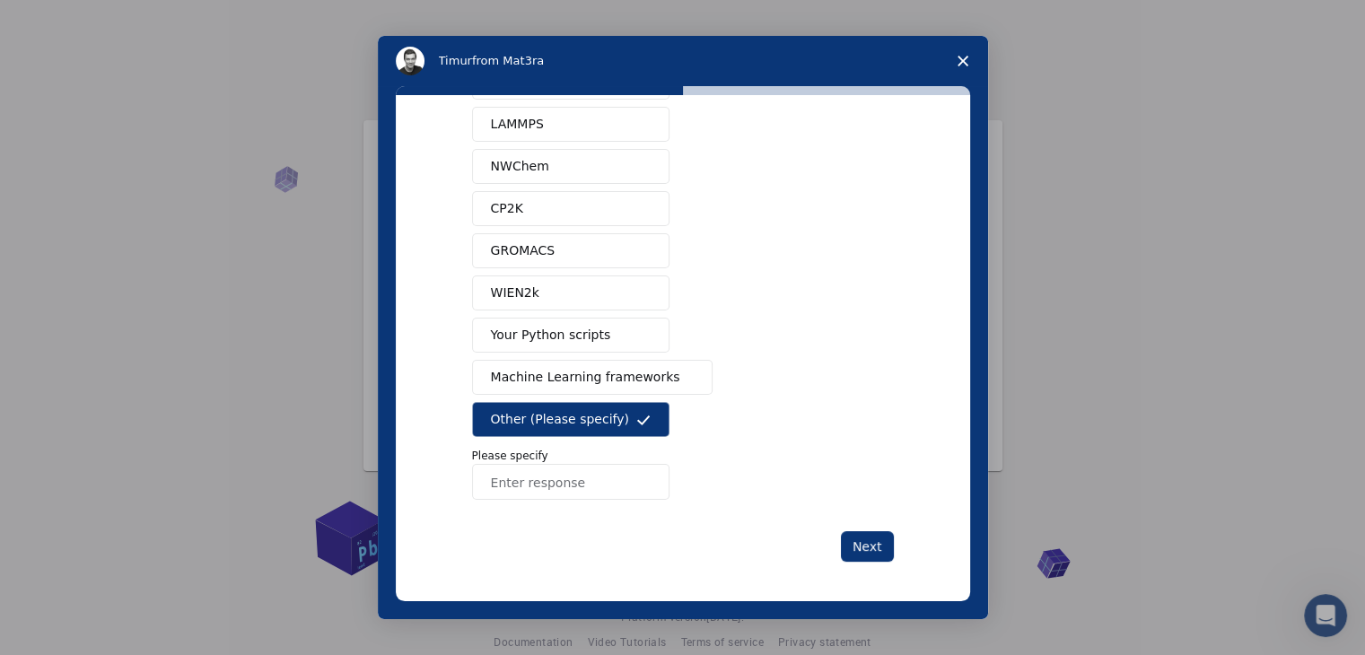
click at [564, 477] on input "Enter response" at bounding box center [570, 482] width 197 height 36
type input "Fusion"
click at [887, 546] on button "Next" at bounding box center [867, 546] width 53 height 31
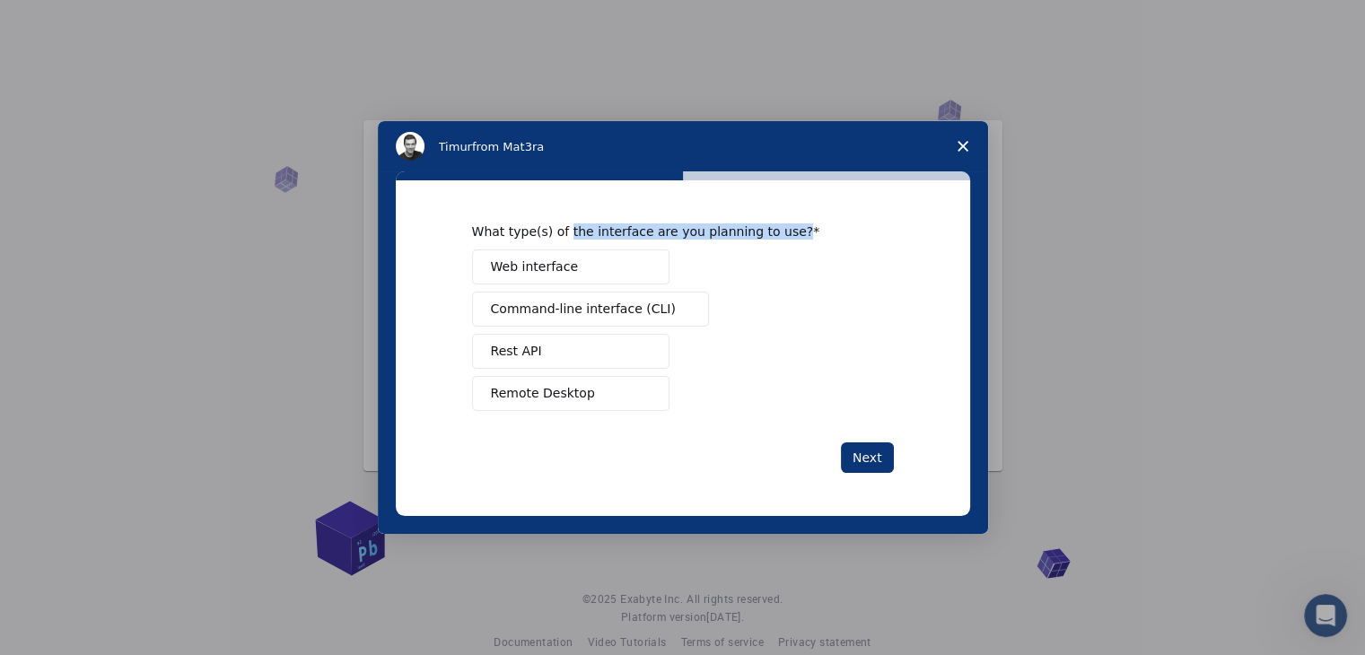
drag, startPoint x: 560, startPoint y: 228, endPoint x: 775, endPoint y: 226, distance: 215.4
click at [775, 226] on div "What type(s) of the interface are you planning to use?" at bounding box center [669, 231] width 395 height 16
click at [619, 274] on button "Web interface" at bounding box center [570, 266] width 197 height 35
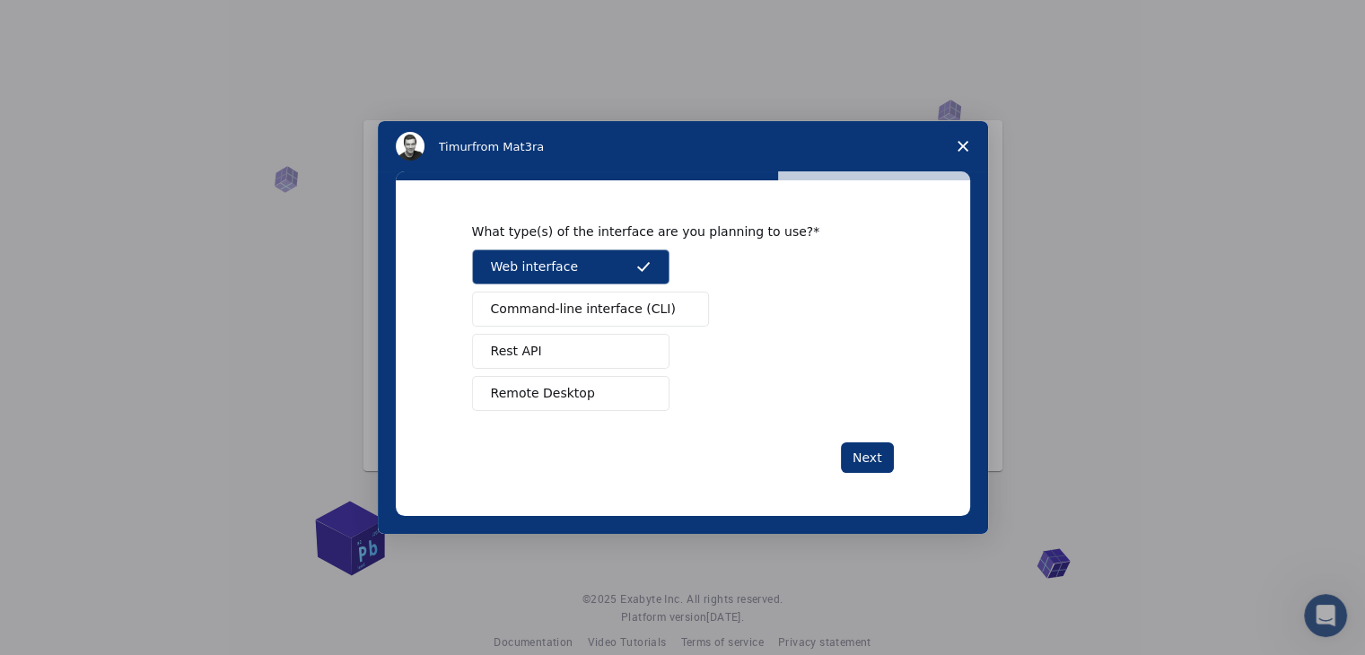
click at [874, 475] on div "What type(s) of the interface are you planning to use? Web interface Command-li…" at bounding box center [683, 347] width 574 height 335
click at [860, 454] on button "Next" at bounding box center [867, 457] width 53 height 31
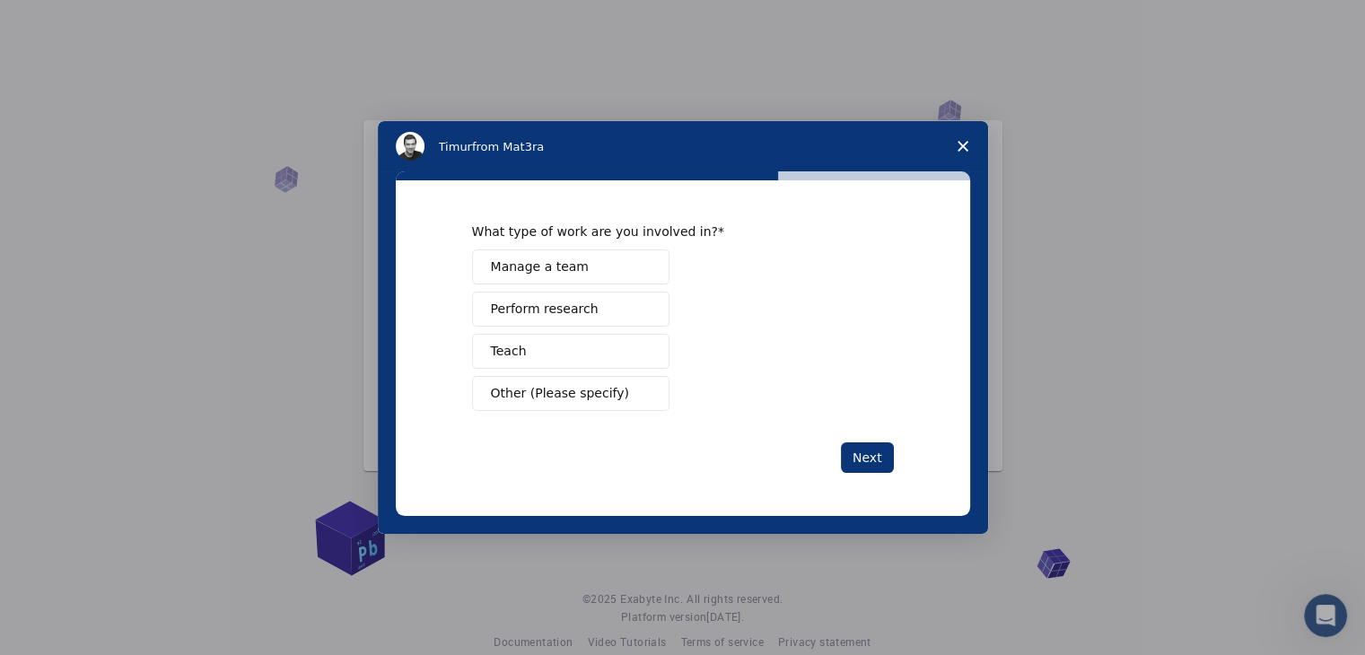
click at [540, 313] on span "Perform research" at bounding box center [545, 309] width 108 height 19
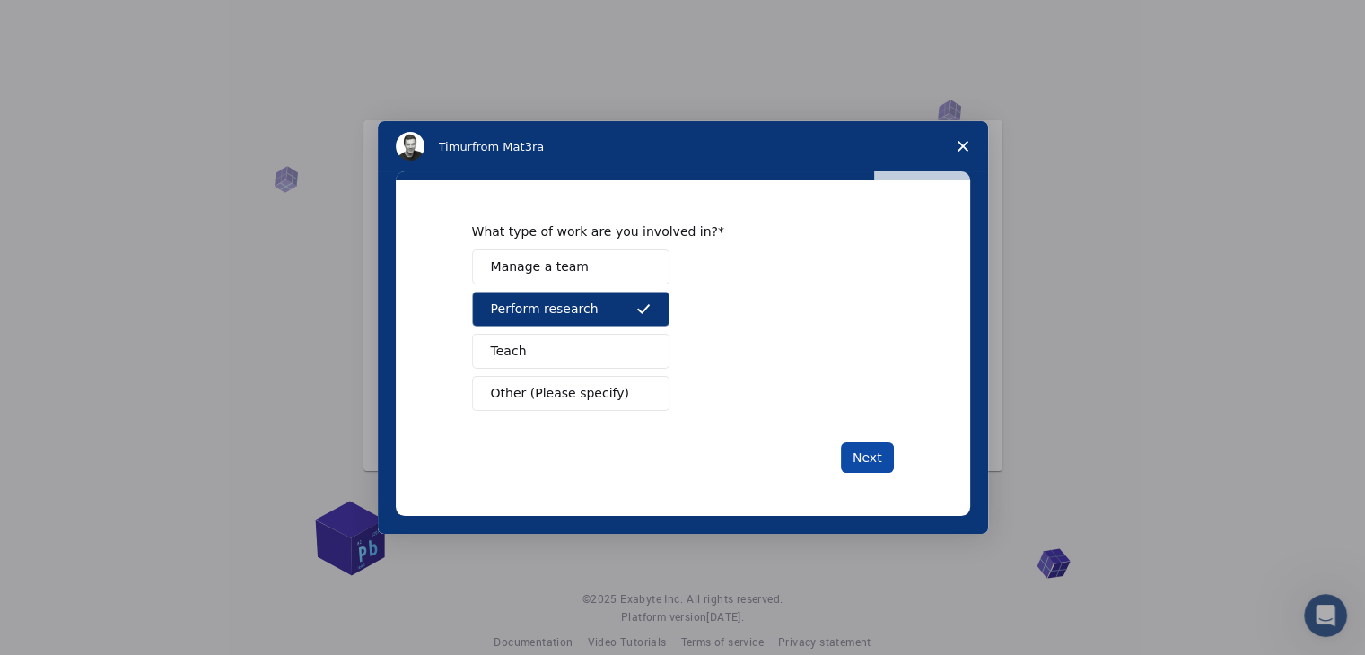
click at [868, 446] on button "Next" at bounding box center [867, 457] width 53 height 31
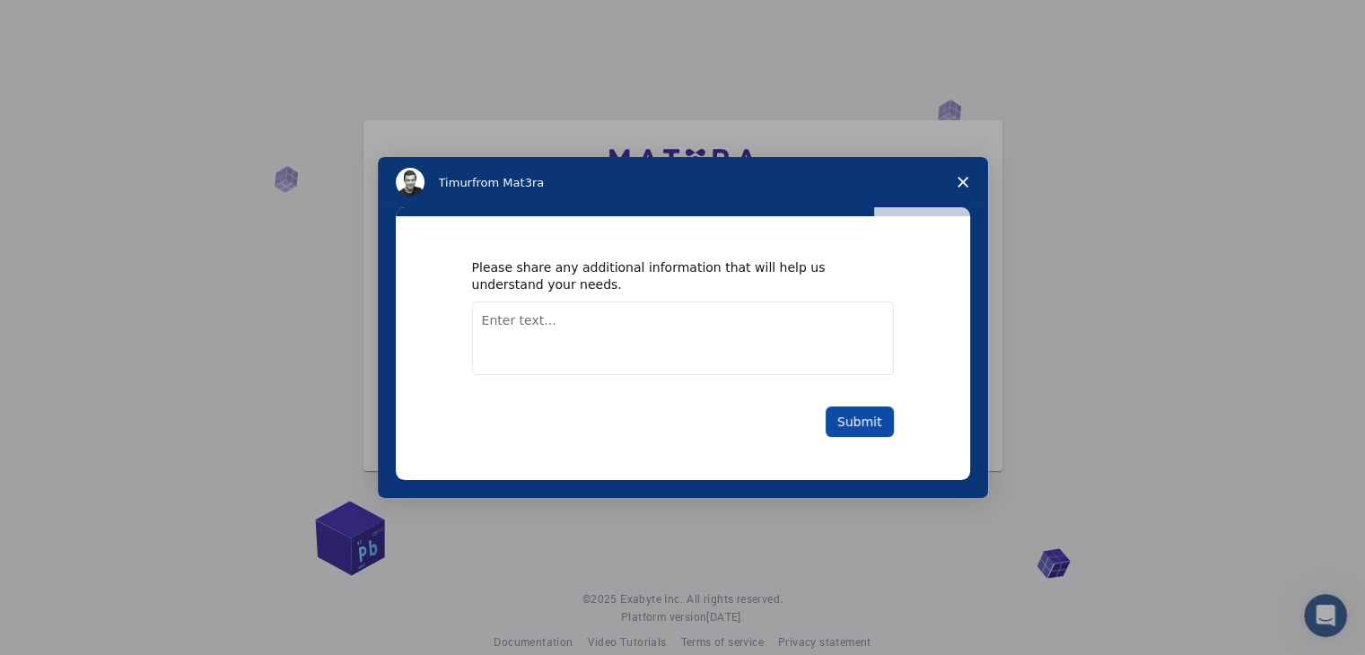
click at [843, 433] on button "Submit" at bounding box center [860, 421] width 68 height 31
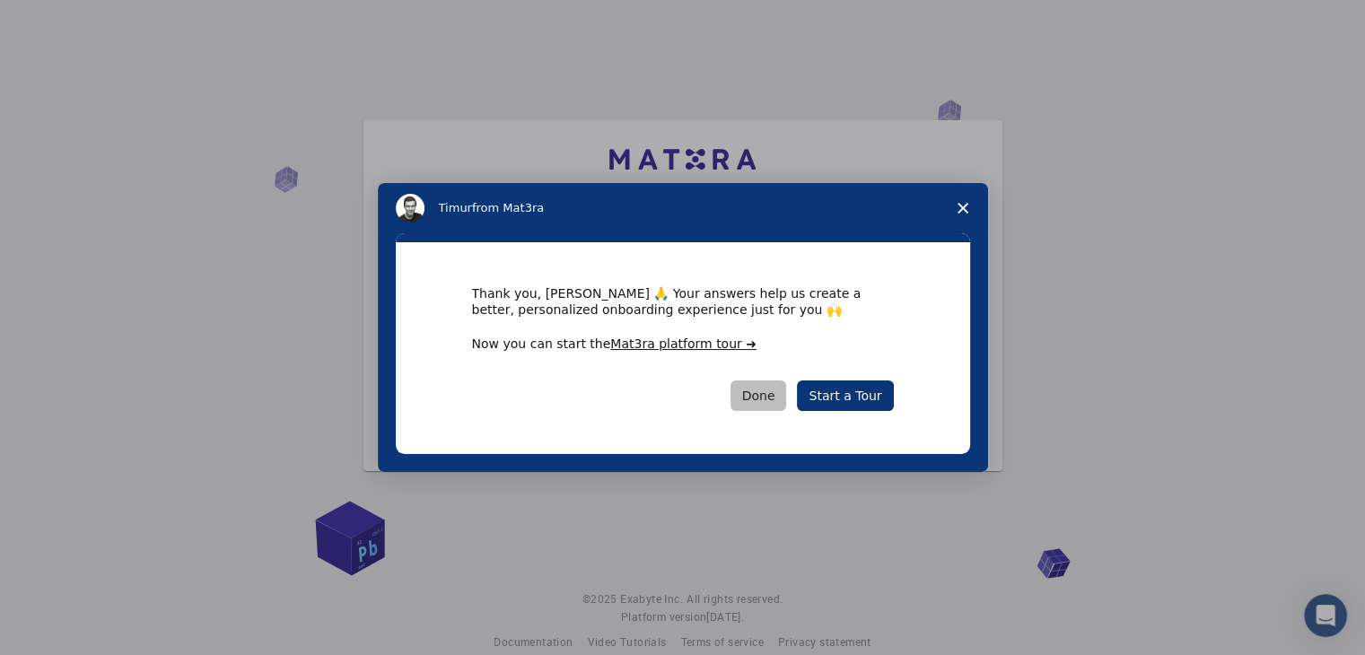
click at [787, 397] on button "Done" at bounding box center [758, 395] width 57 height 31
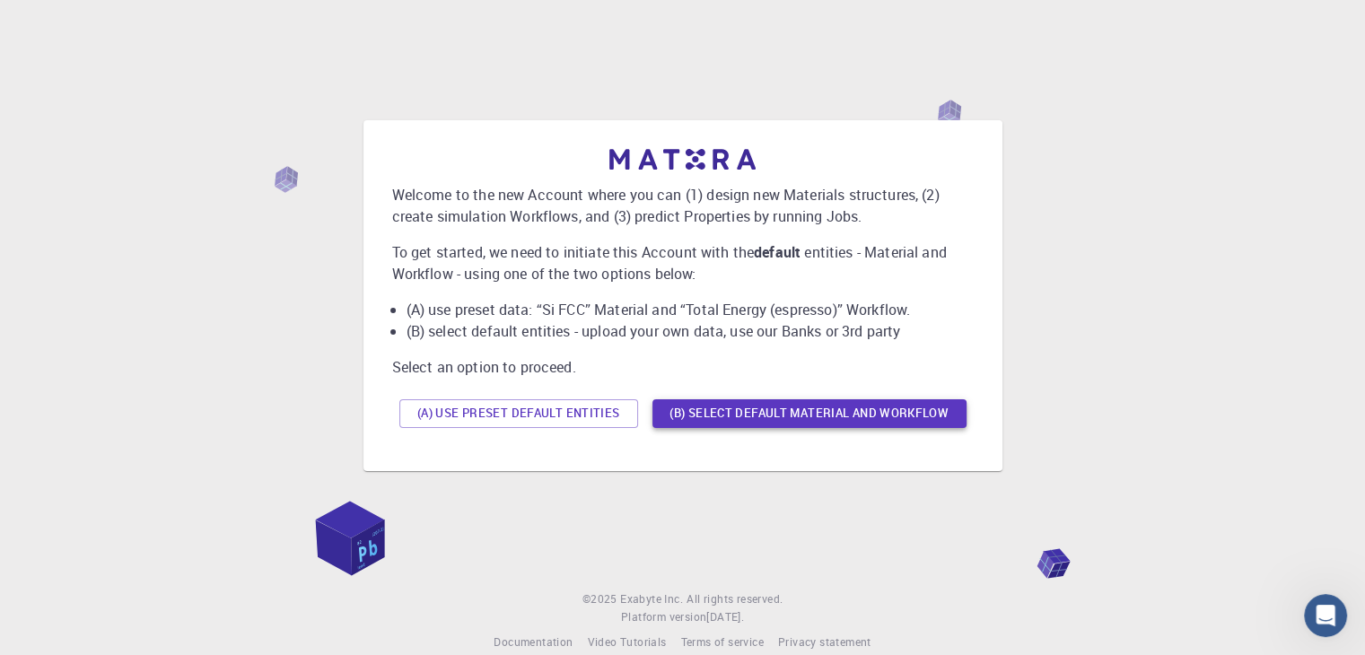
click at [790, 422] on button "(B) Select default material and workflow" at bounding box center [809, 413] width 314 height 29
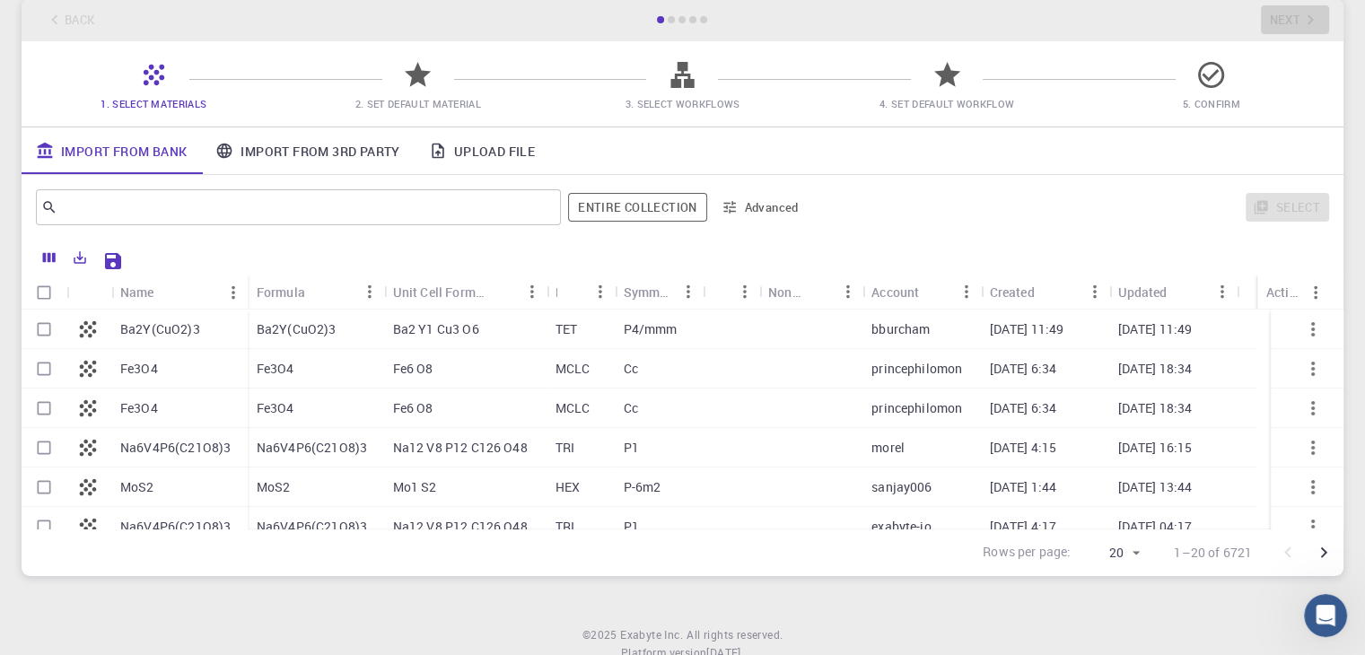
scroll to position [70, 0]
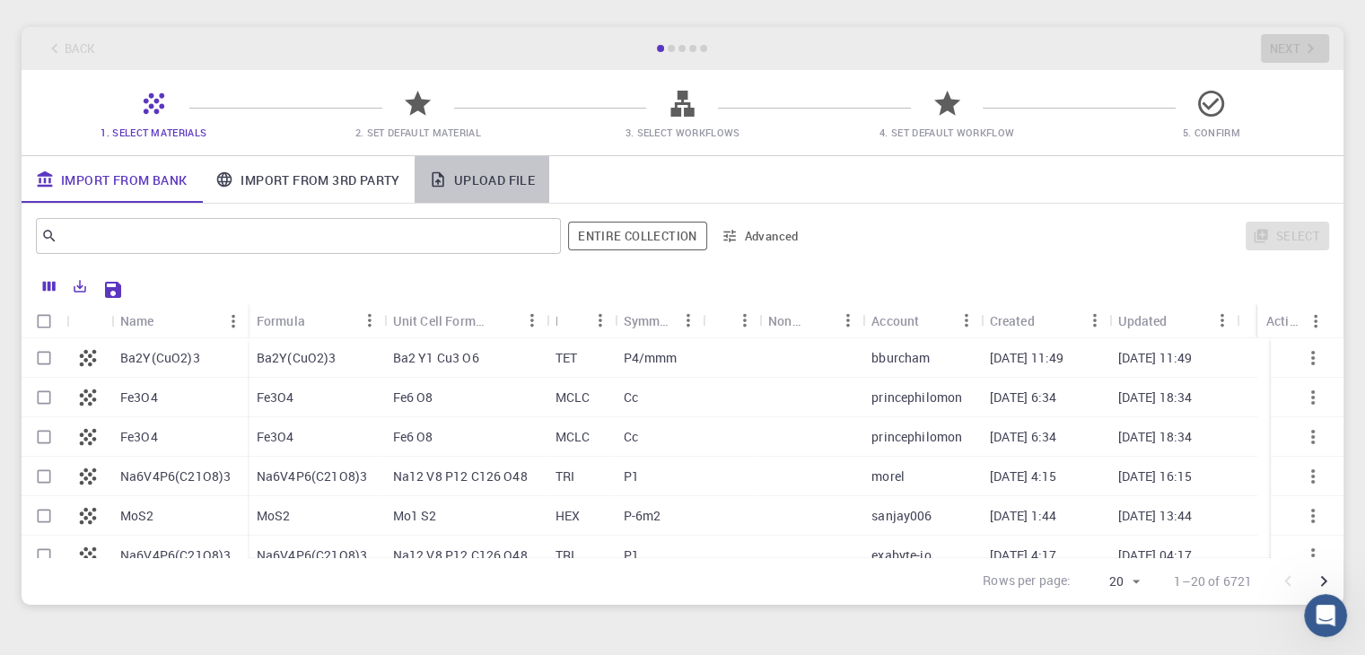
click at [514, 190] on link "Upload File" at bounding box center [482, 179] width 135 height 47
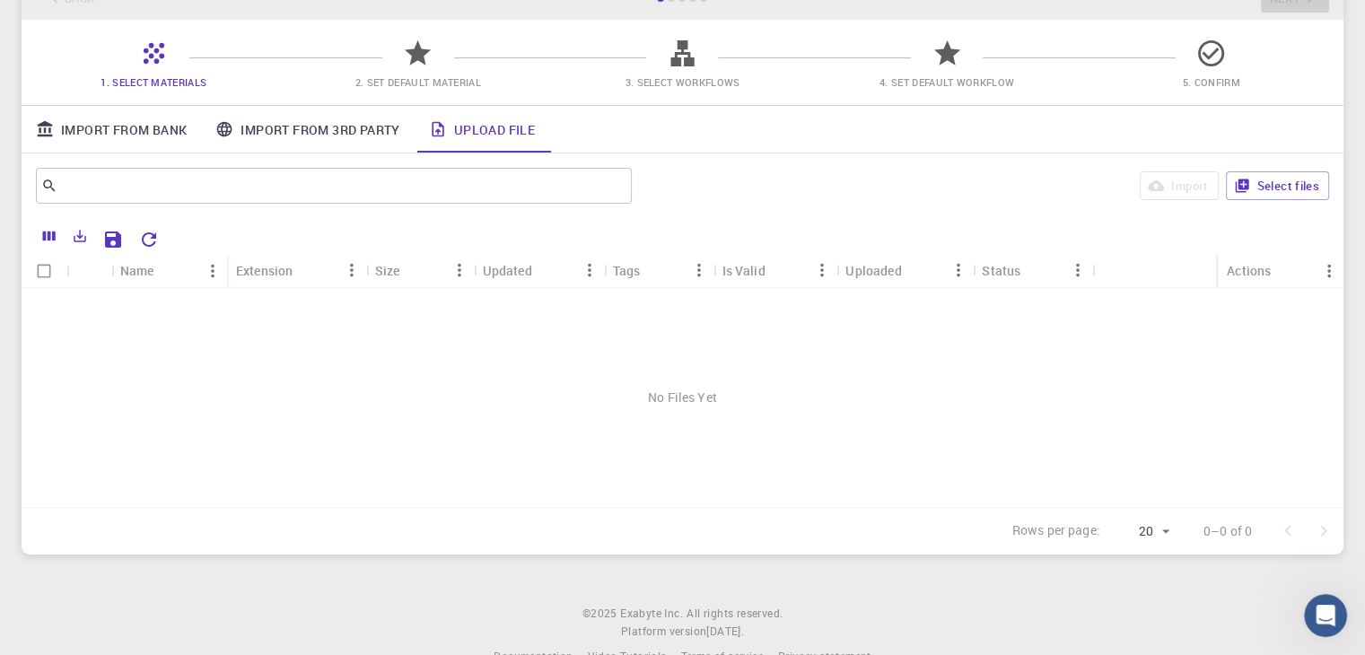
scroll to position [160, 0]
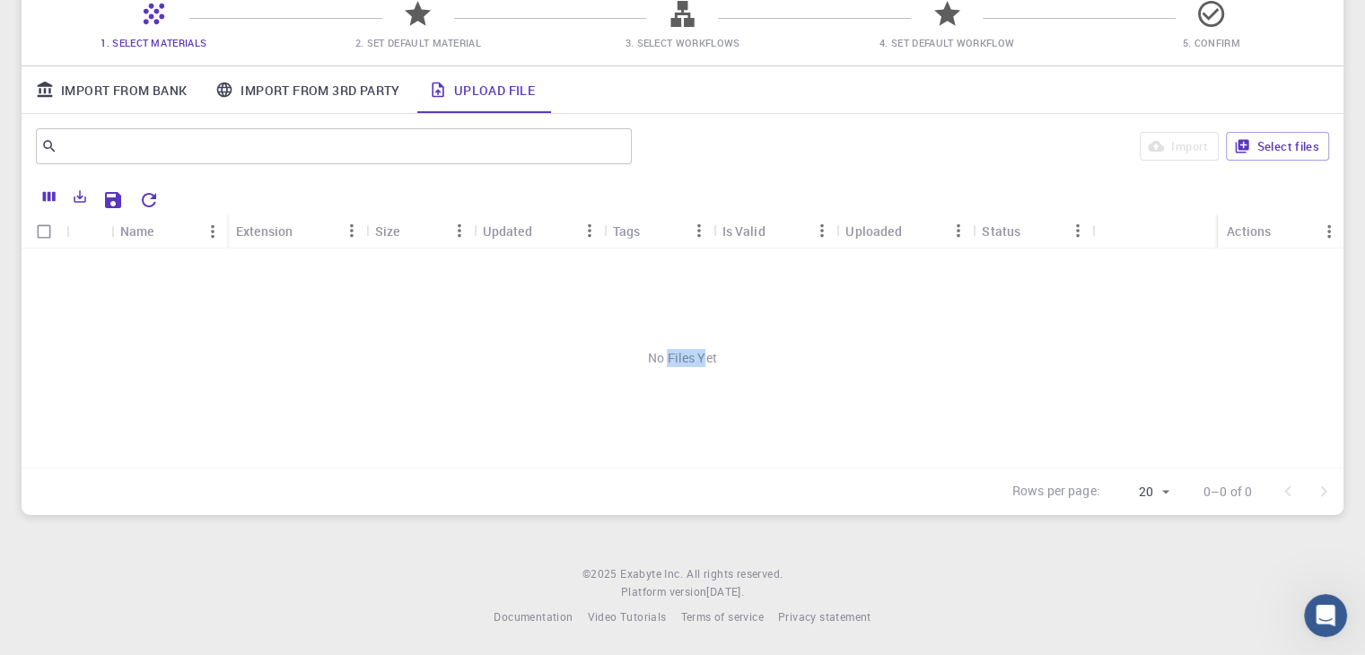
click at [706, 361] on div "No Files Yet" at bounding box center [683, 358] width 1322 height 219
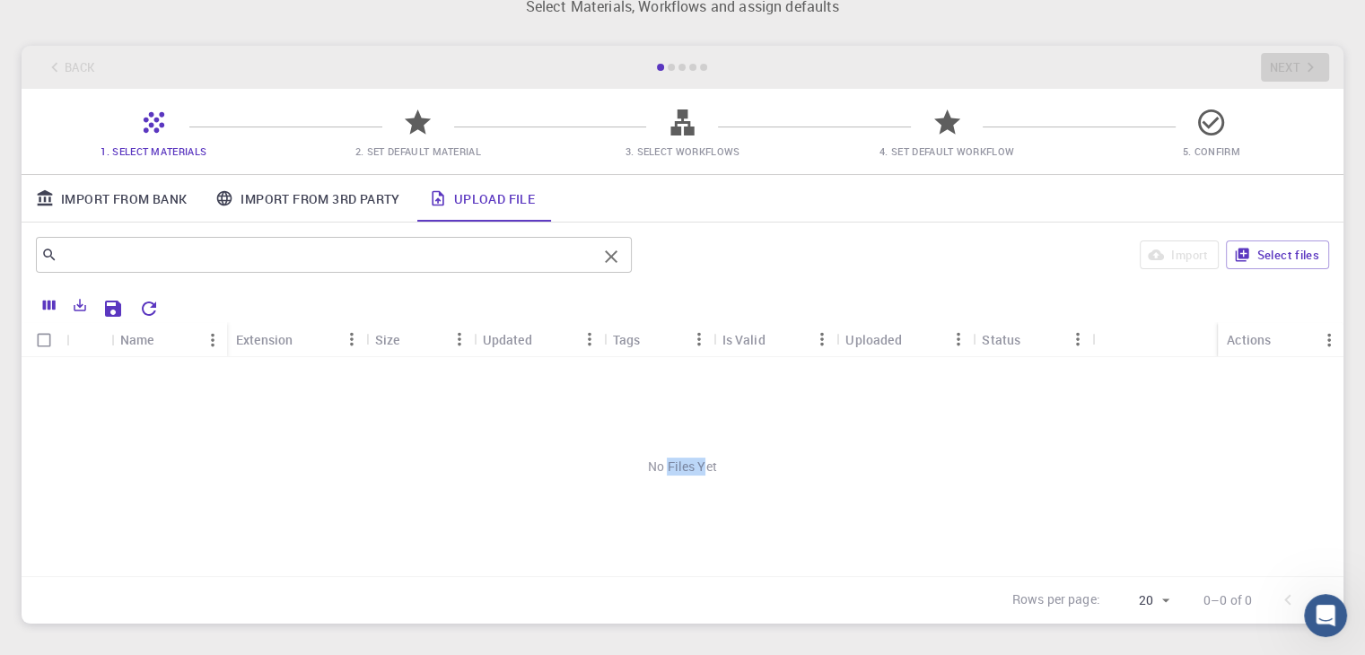
scroll to position [0, 0]
